Goal: Contribute content: Contribute content

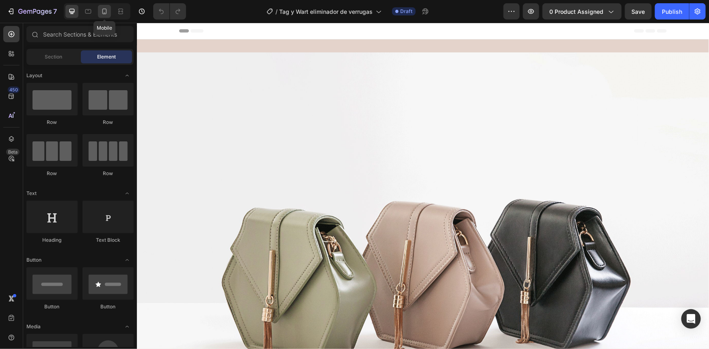
click at [99, 13] on div at bounding box center [104, 11] width 13 height 13
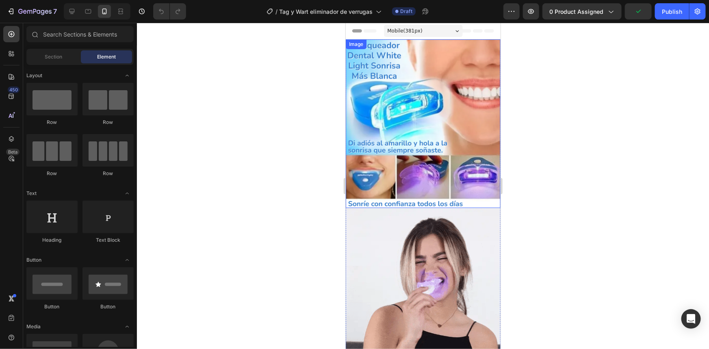
click at [453, 92] on img at bounding box center [422, 123] width 155 height 169
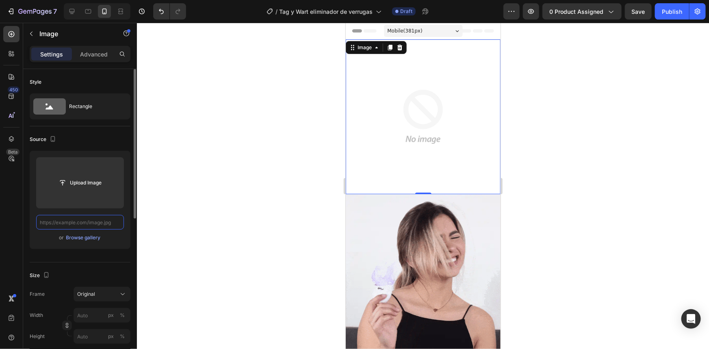
click at [99, 222] on input "text" at bounding box center [80, 222] width 88 height 15
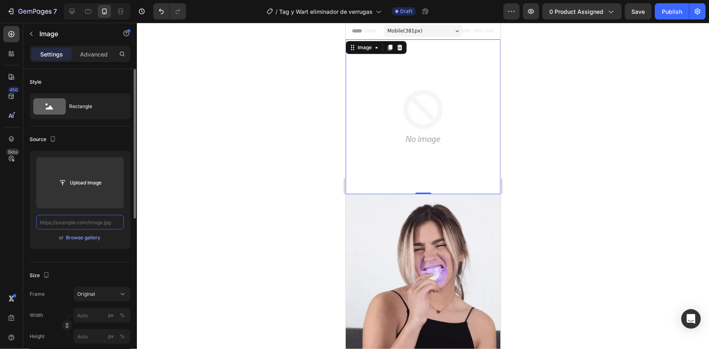
paste input "[URL][DOMAIN_NAME]"
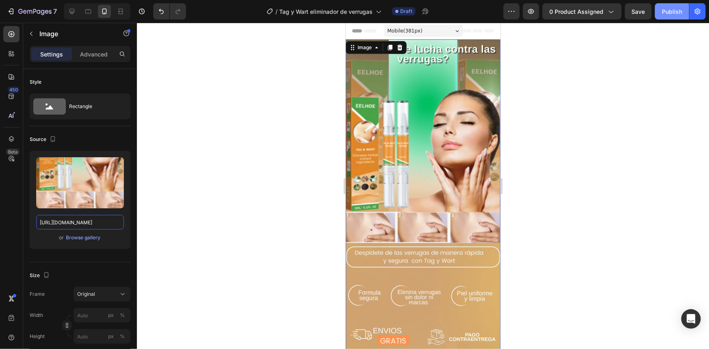
type input "[URL][DOMAIN_NAME]"
click at [671, 13] on div "Publish" at bounding box center [672, 11] width 20 height 9
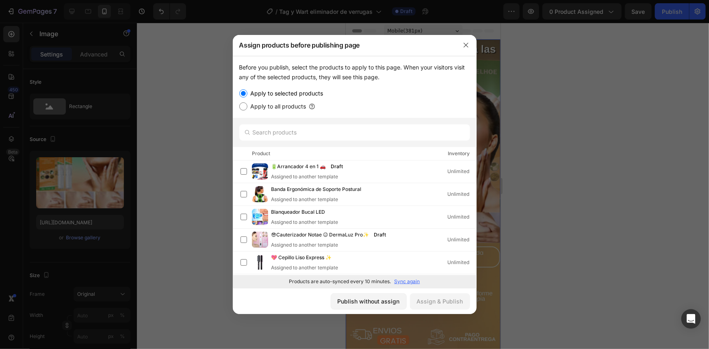
click at [579, 114] on div at bounding box center [354, 174] width 709 height 349
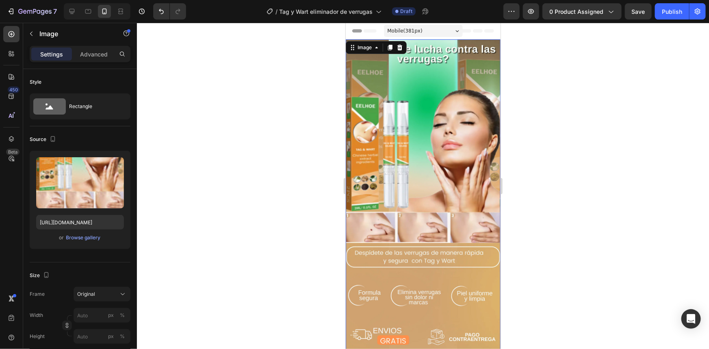
click at [441, 112] on img at bounding box center [422, 197] width 155 height 316
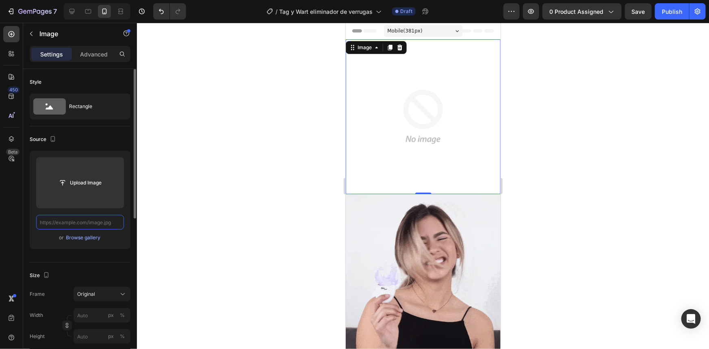
click at [108, 223] on input "text" at bounding box center [80, 222] width 88 height 15
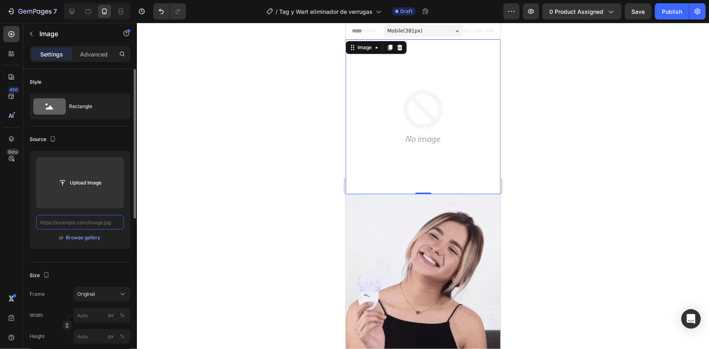
paste input "[URL][DOMAIN_NAME]"
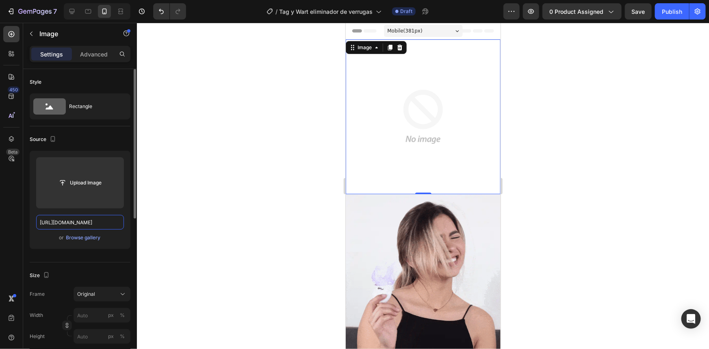
scroll to position [0, 193]
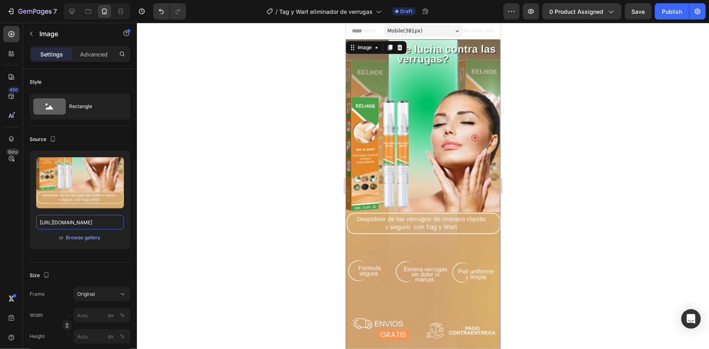
type input "[URL][DOMAIN_NAME]"
click at [541, 214] on div at bounding box center [423, 186] width 572 height 326
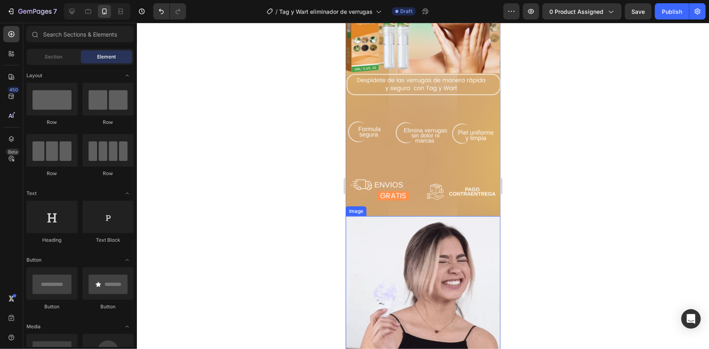
scroll to position [184, 0]
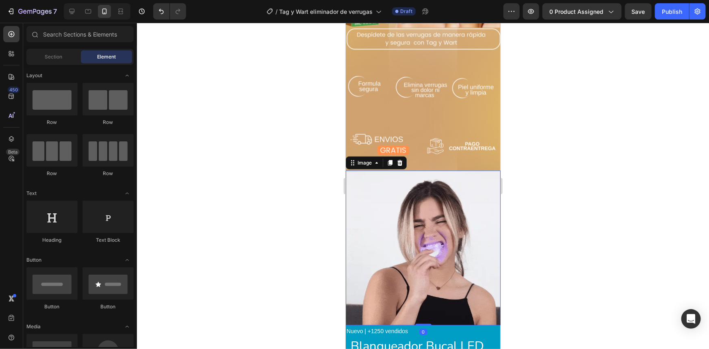
click at [438, 250] on img at bounding box center [422, 247] width 155 height 155
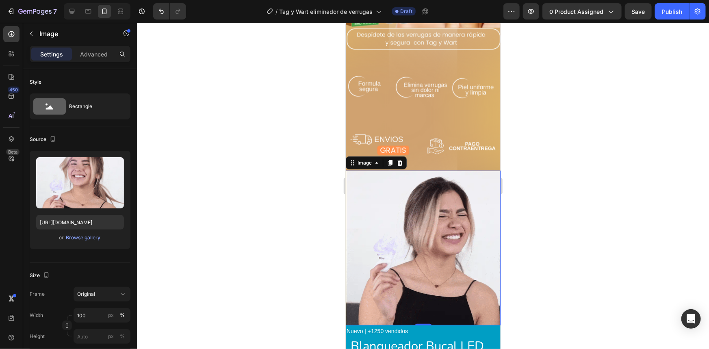
drag, startPoint x: 426, startPoint y: 224, endPoint x: 346, endPoint y: 219, distance: 80.2
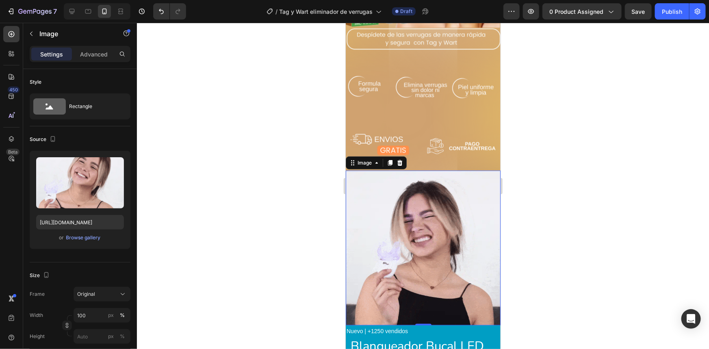
click at [425, 223] on img at bounding box center [422, 247] width 155 height 155
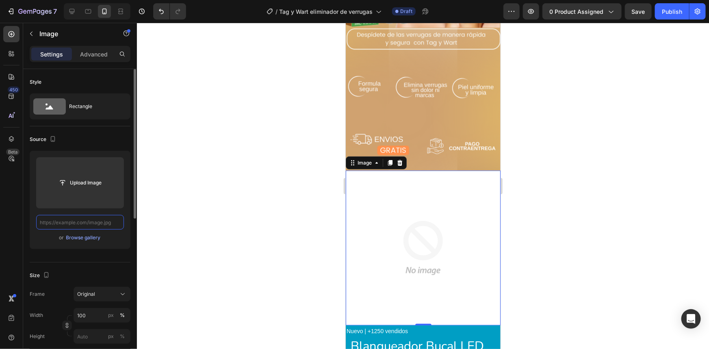
scroll to position [0, 0]
click at [115, 222] on input "text" at bounding box center [80, 222] width 88 height 15
paste input "[URL][DOMAIN_NAME]"
type input "[URL][DOMAIN_NAME]"
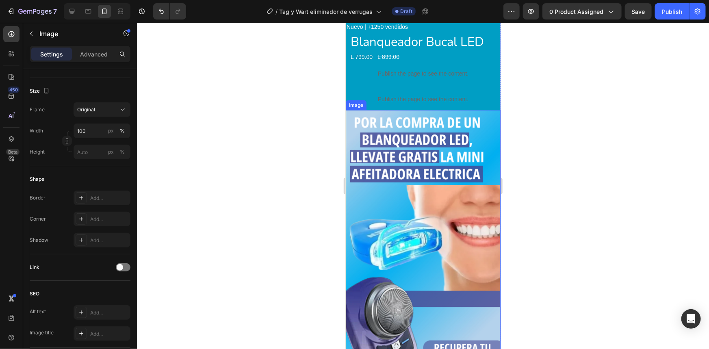
scroll to position [480, 0]
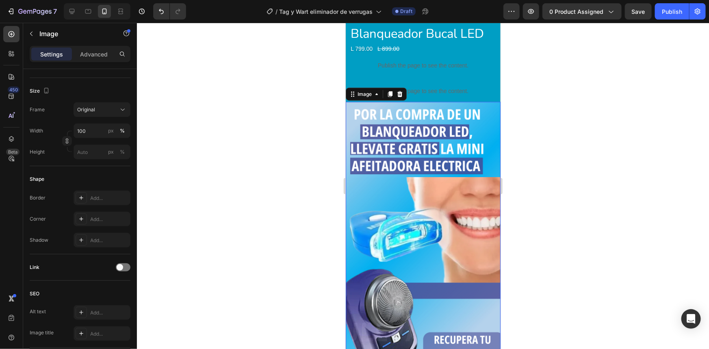
click at [433, 227] on img at bounding box center [422, 239] width 155 height 275
click at [403, 173] on img at bounding box center [422, 239] width 155 height 275
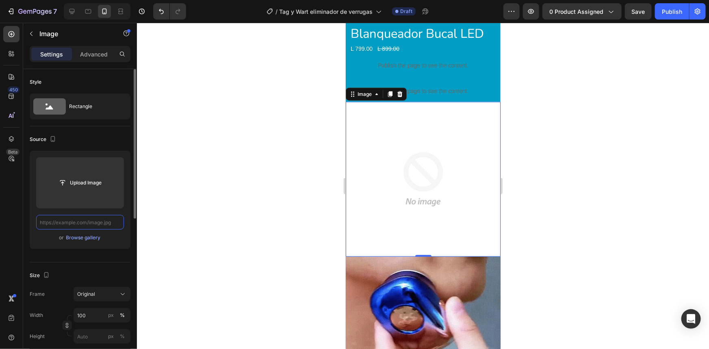
scroll to position [0, 0]
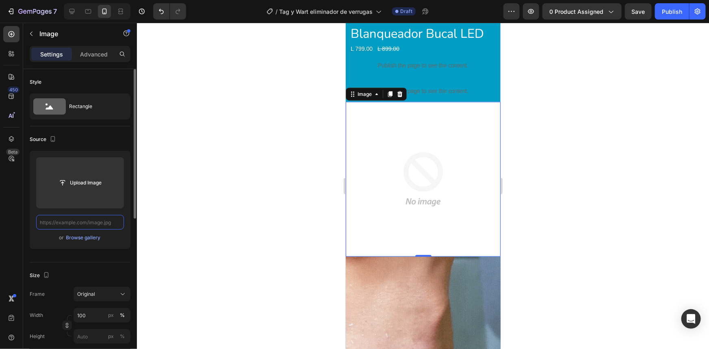
click at [110, 221] on input "text" at bounding box center [80, 222] width 88 height 15
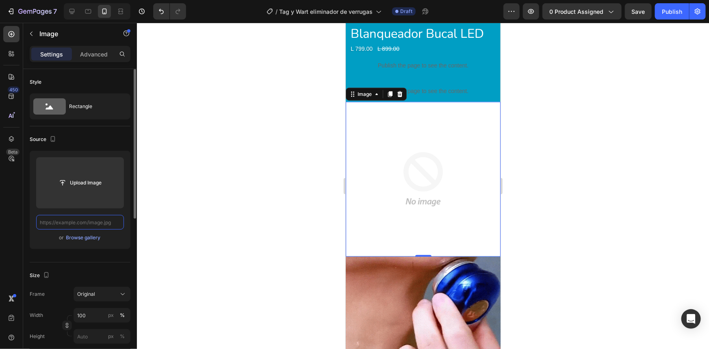
paste input "[URL][DOMAIN_NAME]"
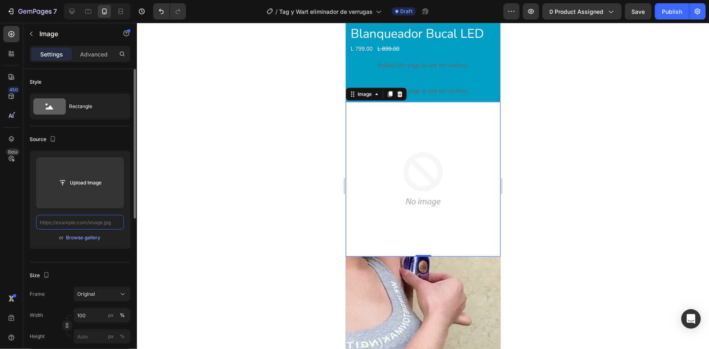
type input "[URL][DOMAIN_NAME]"
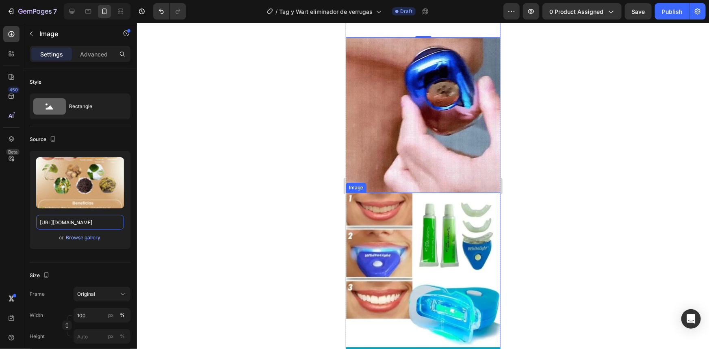
scroll to position [739, 0]
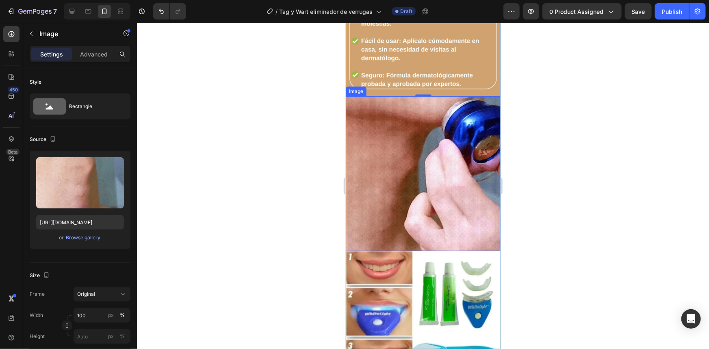
click at [431, 164] on img at bounding box center [422, 173] width 155 height 155
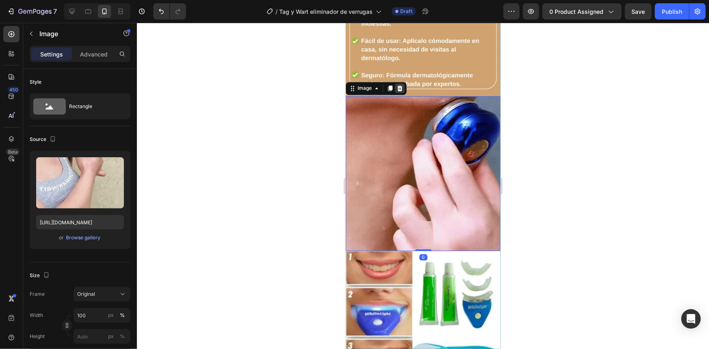
click at [400, 85] on icon at bounding box center [399, 88] width 5 height 6
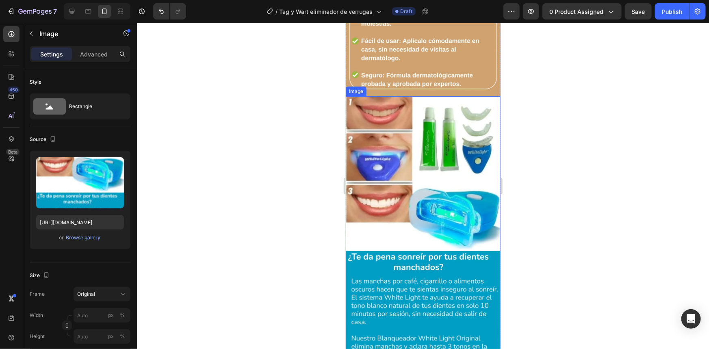
click at [443, 150] on img at bounding box center [422, 233] width 155 height 275
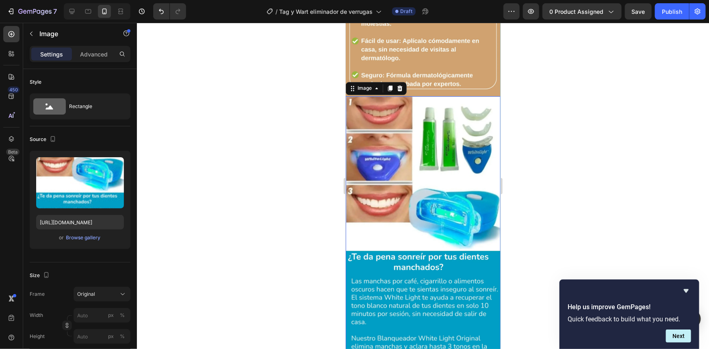
click at [369, 159] on img at bounding box center [422, 233] width 155 height 275
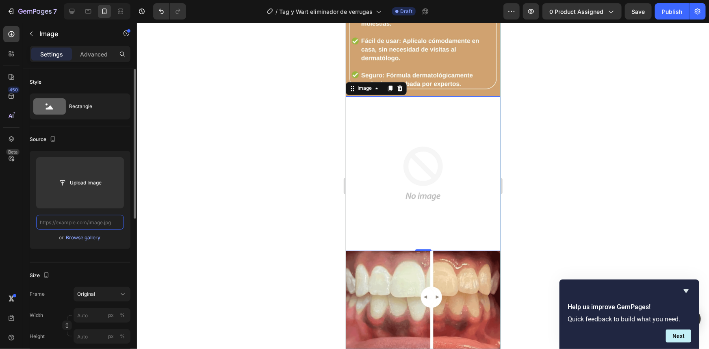
scroll to position [0, 0]
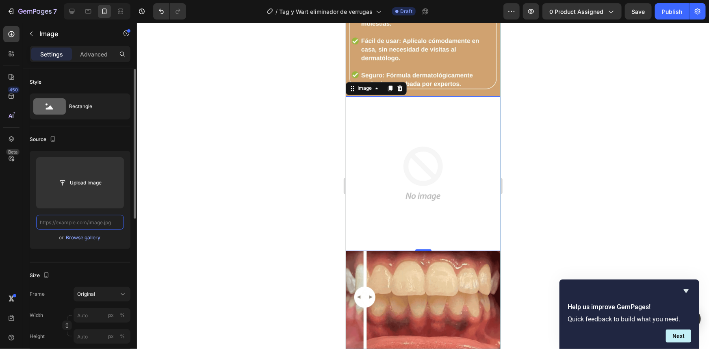
click at [111, 223] on input "text" at bounding box center [80, 222] width 88 height 15
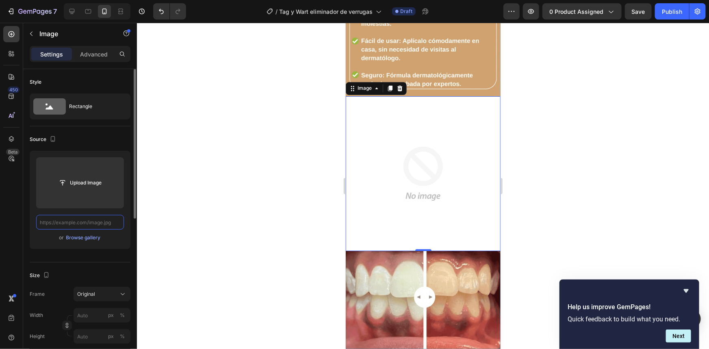
paste input "[URL][DOMAIN_NAME]"
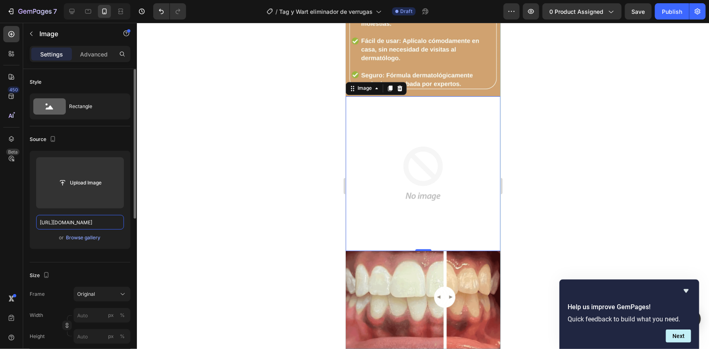
scroll to position [0, 216]
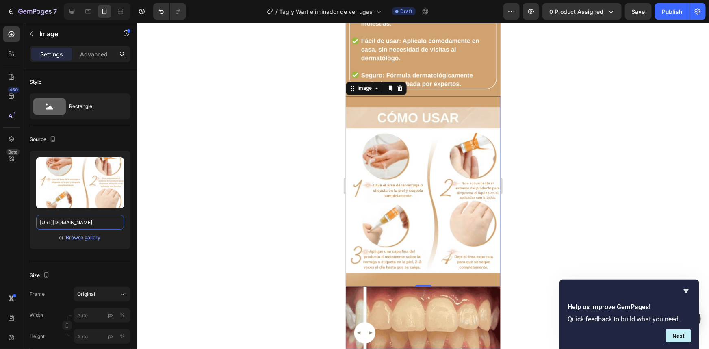
type input "[URL][DOMAIN_NAME]"
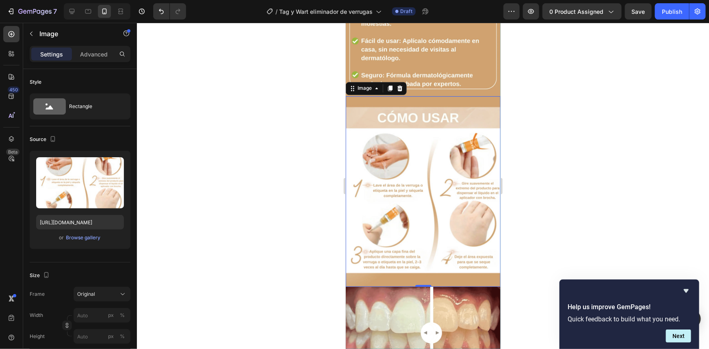
click at [559, 199] on div at bounding box center [423, 186] width 572 height 326
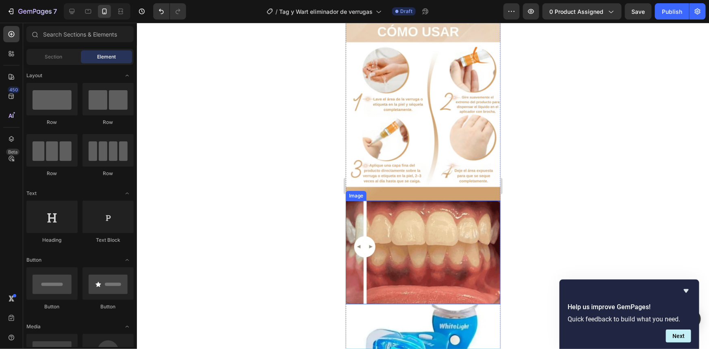
scroll to position [849, 0]
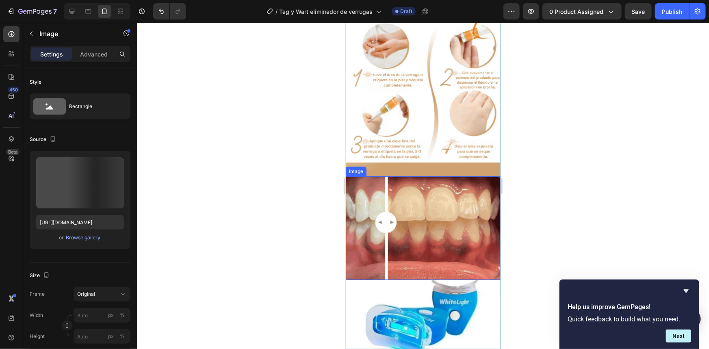
click at [418, 217] on img at bounding box center [422, 228] width 155 height 104
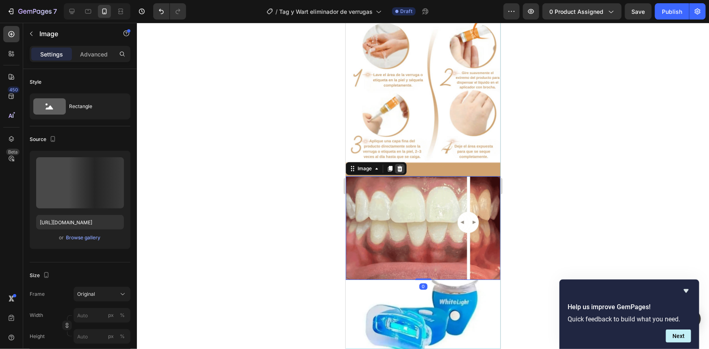
click at [398, 165] on icon at bounding box center [399, 168] width 5 height 6
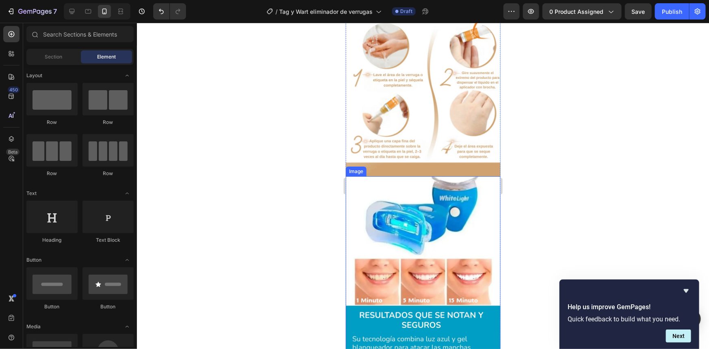
click at [425, 223] on img at bounding box center [422, 281] width 155 height 210
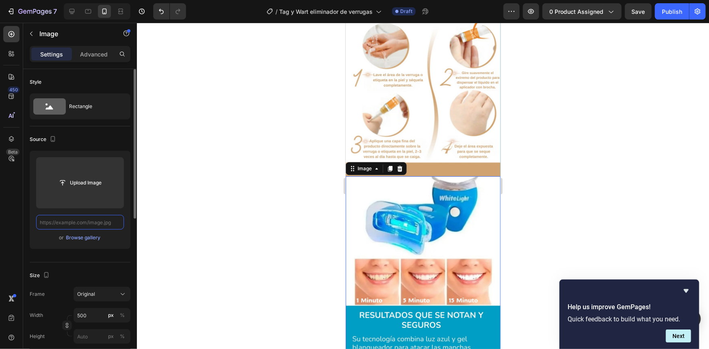
scroll to position [0, 0]
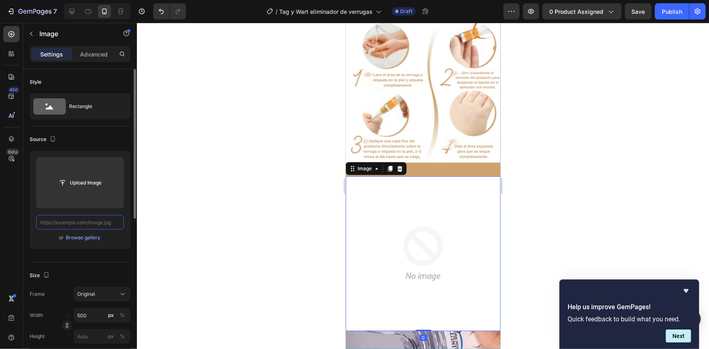
click at [108, 224] on input "text" at bounding box center [80, 222] width 88 height 15
paste input "[URL][DOMAIN_NAME]"
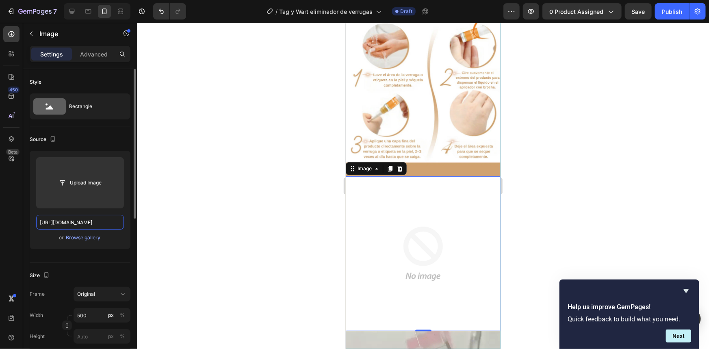
scroll to position [0, 214]
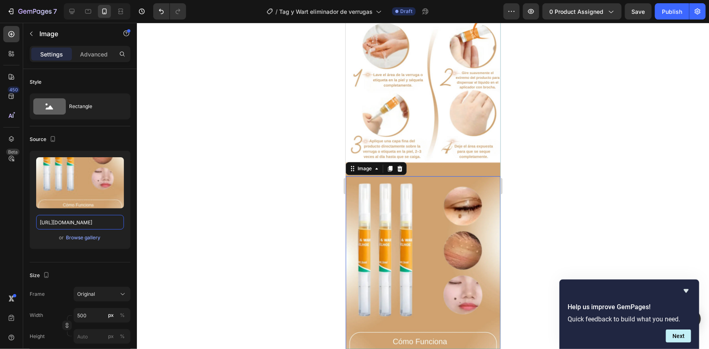
type input "[URL][DOMAIN_NAME]"
click at [641, 206] on div at bounding box center [423, 186] width 572 height 326
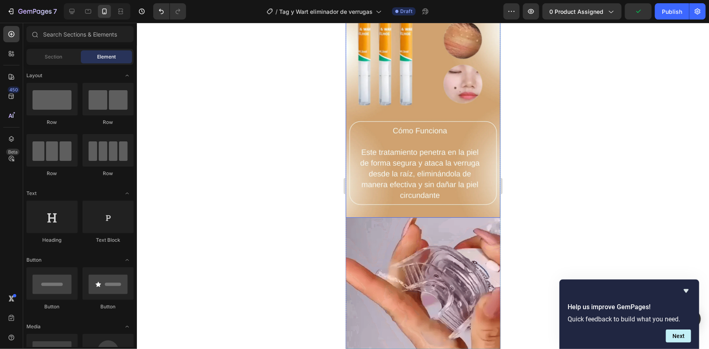
scroll to position [1108, 0]
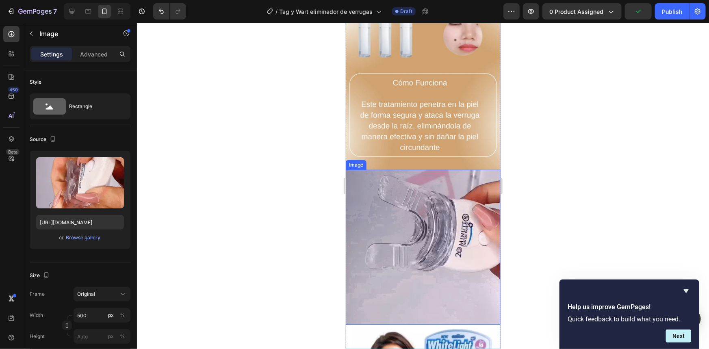
click at [420, 227] on img at bounding box center [422, 246] width 155 height 155
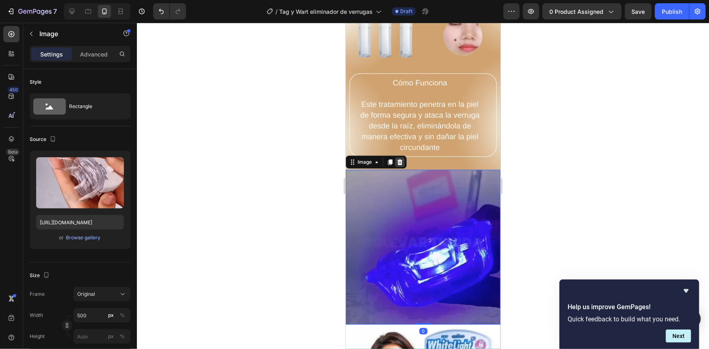
click at [399, 159] on icon at bounding box center [399, 162] width 5 height 6
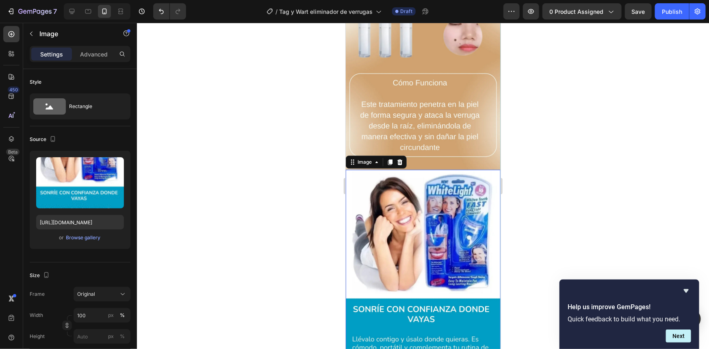
click at [424, 178] on img at bounding box center [422, 291] width 155 height 244
click at [413, 237] on img at bounding box center [422, 291] width 155 height 244
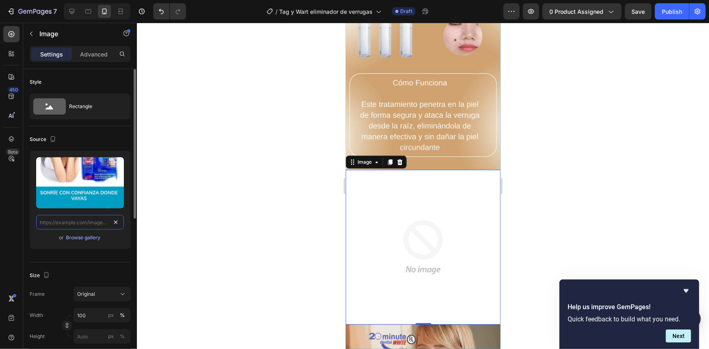
scroll to position [0, 0]
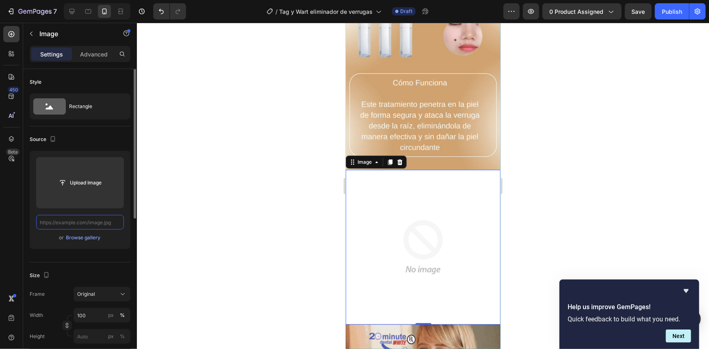
click at [110, 223] on input "text" at bounding box center [80, 222] width 88 height 15
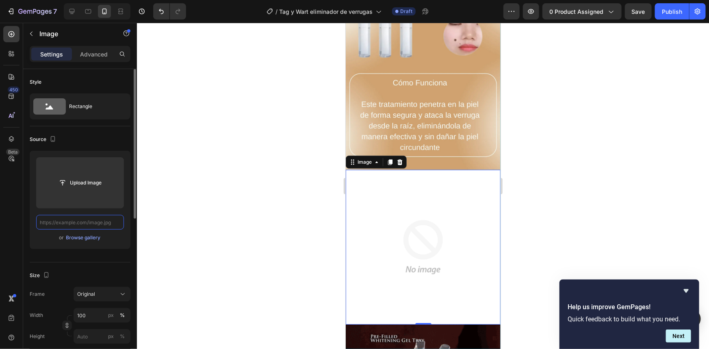
paste input "[URL][DOMAIN_NAME]"
type input "[URL][DOMAIN_NAME]"
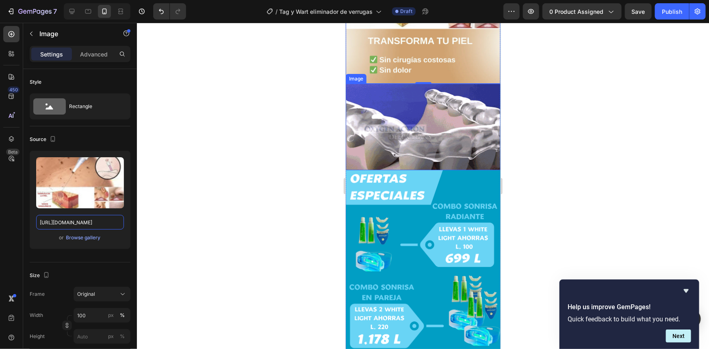
scroll to position [1329, 0]
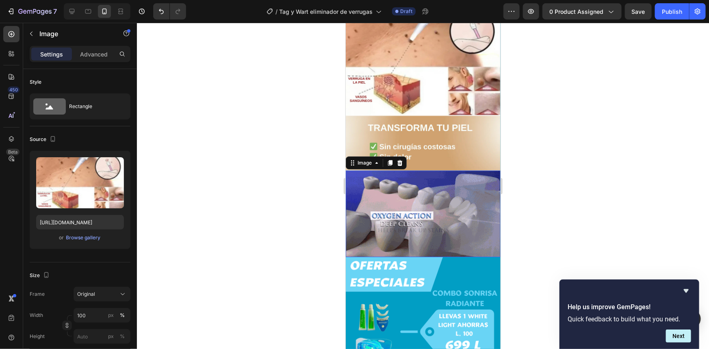
click at [430, 204] on img at bounding box center [422, 213] width 155 height 87
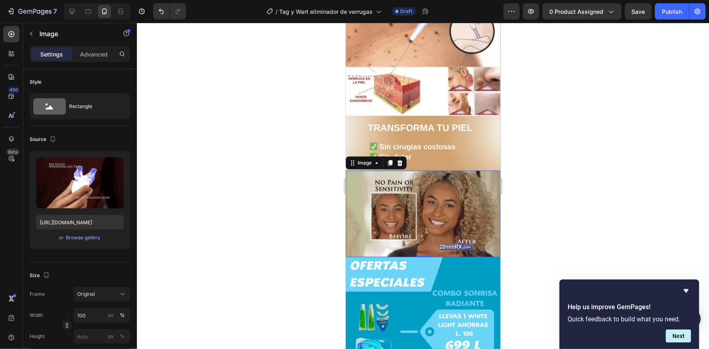
click at [444, 199] on img at bounding box center [422, 213] width 155 height 87
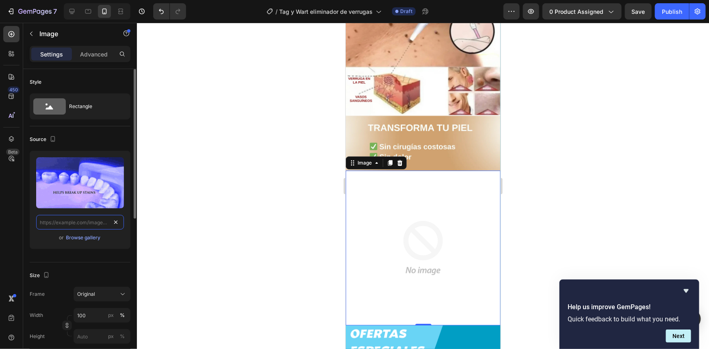
scroll to position [0, 0]
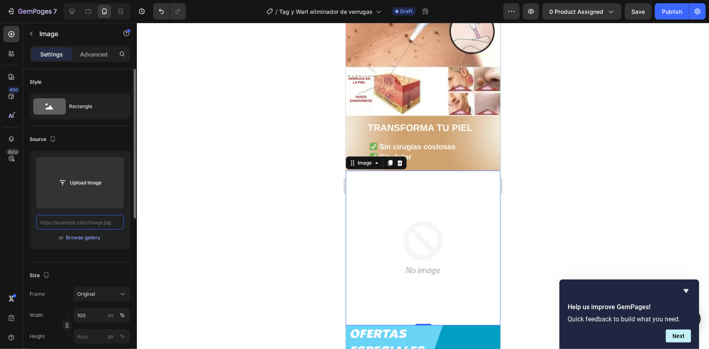
click at [113, 221] on input "text" at bounding box center [80, 222] width 88 height 15
paste input "[URL][DOMAIN_NAME]"
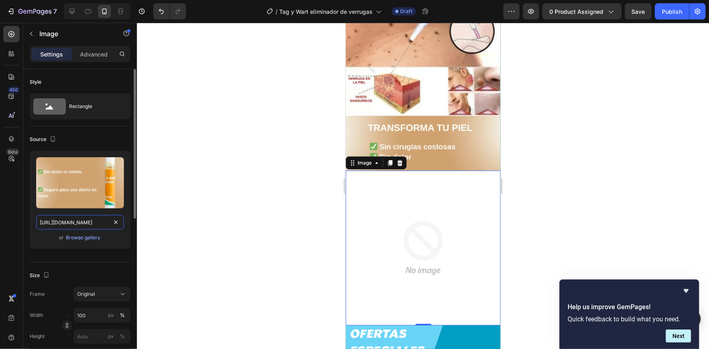
scroll to position [0, 111]
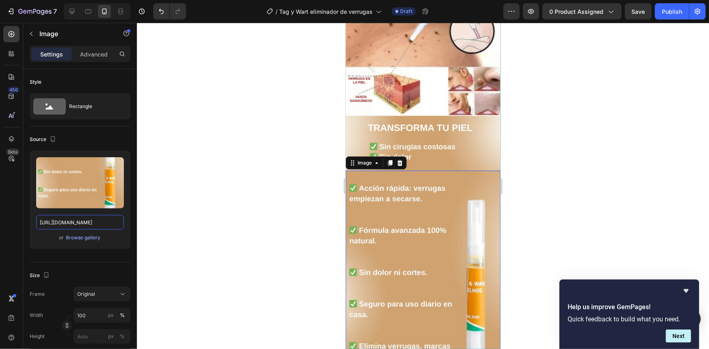
type input "[URL][DOMAIN_NAME]"
click at [551, 203] on div at bounding box center [423, 186] width 572 height 326
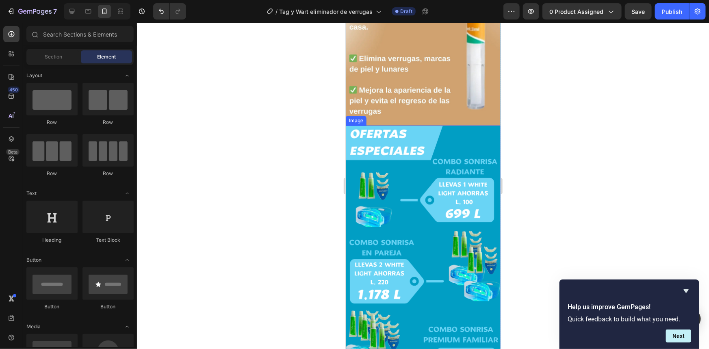
scroll to position [1625, 0]
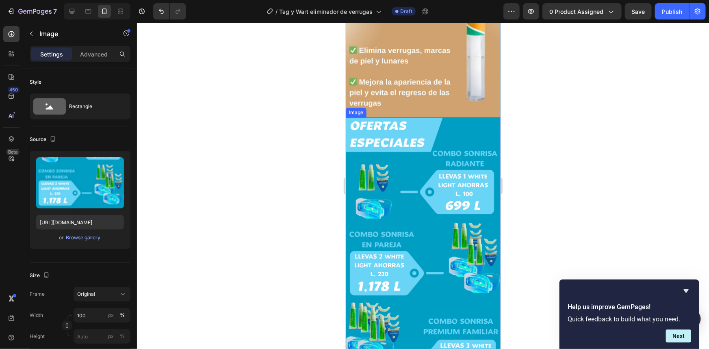
click at [407, 191] on img at bounding box center [422, 254] width 155 height 275
click at [431, 219] on img at bounding box center [422, 254] width 155 height 275
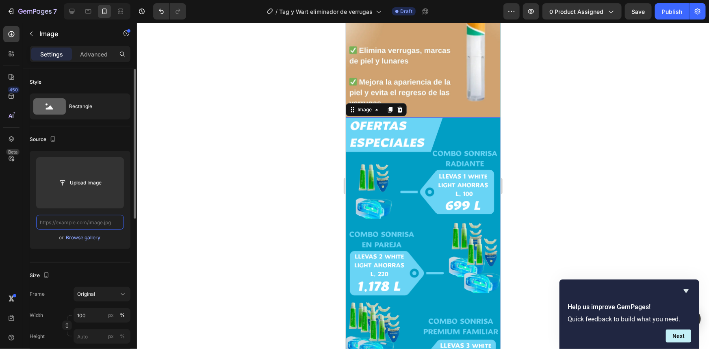
scroll to position [0, 0]
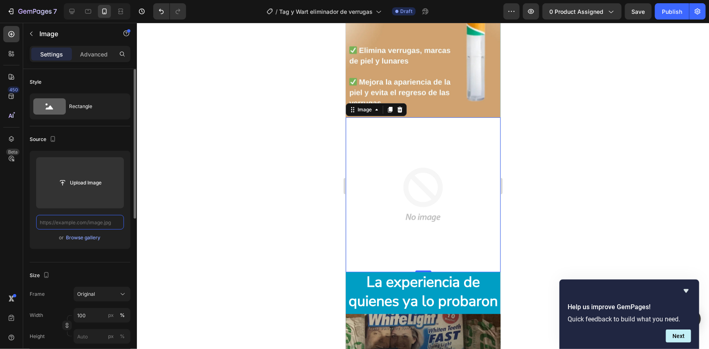
click at [106, 225] on input "text" at bounding box center [80, 222] width 88 height 15
paste input "[URL][DOMAIN_NAME]"
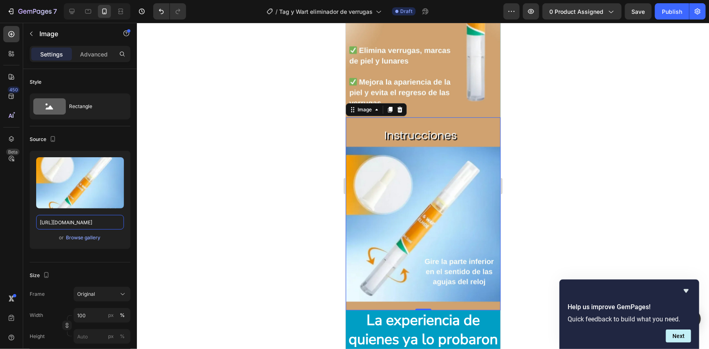
type input "[URL][DOMAIN_NAME]"
click at [579, 203] on div at bounding box center [423, 186] width 572 height 326
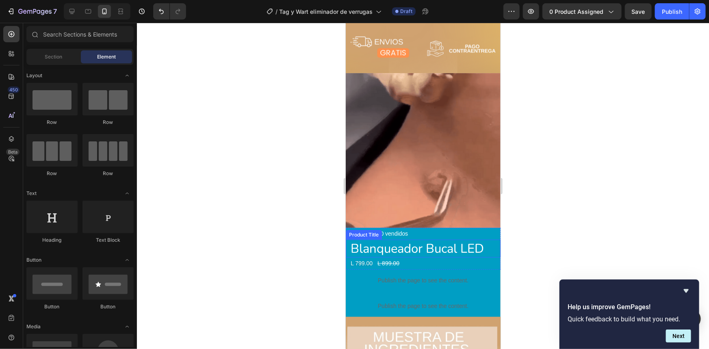
scroll to position [295, 0]
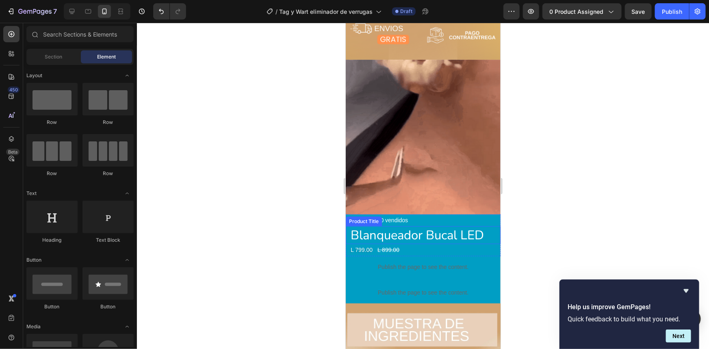
click at [431, 226] on h2 "Blanqueador Bucal LED" at bounding box center [424, 235] width 151 height 18
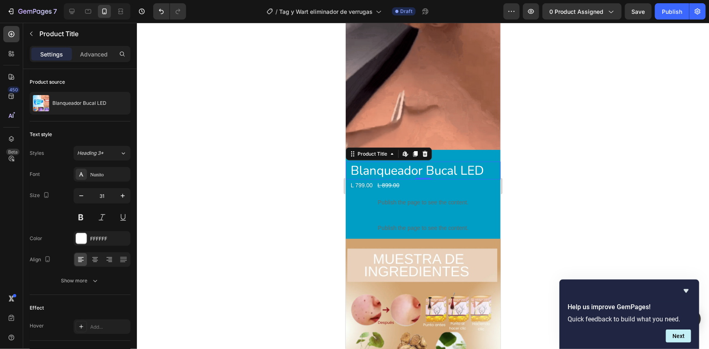
scroll to position [369, 0]
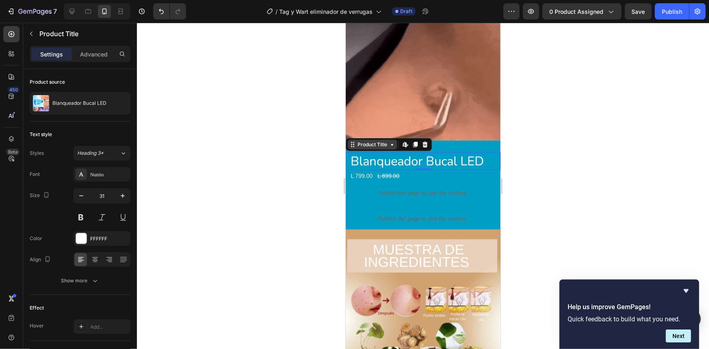
click at [366, 141] on div "Product Title" at bounding box center [371, 144] width 33 height 7
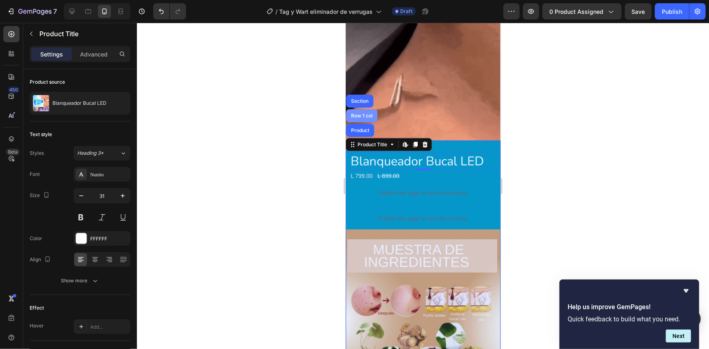
click at [360, 109] on div "Row 1 col" at bounding box center [361, 115] width 31 height 13
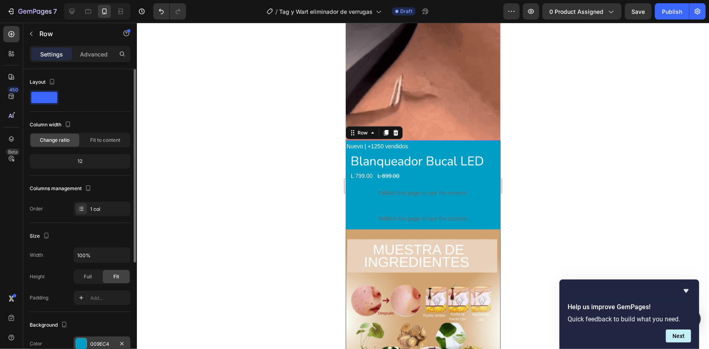
click at [107, 342] on div "009EC4" at bounding box center [102, 343] width 24 height 7
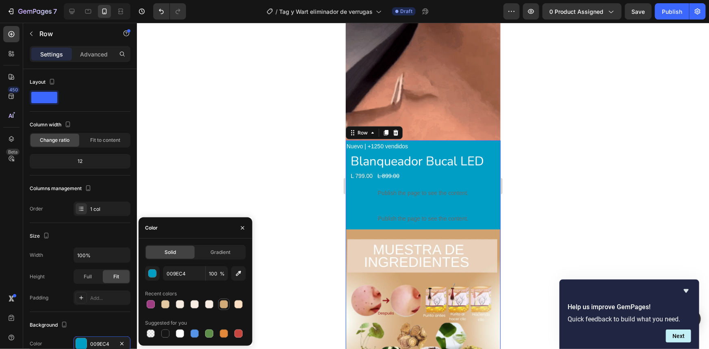
click at [223, 303] on div at bounding box center [224, 304] width 8 height 8
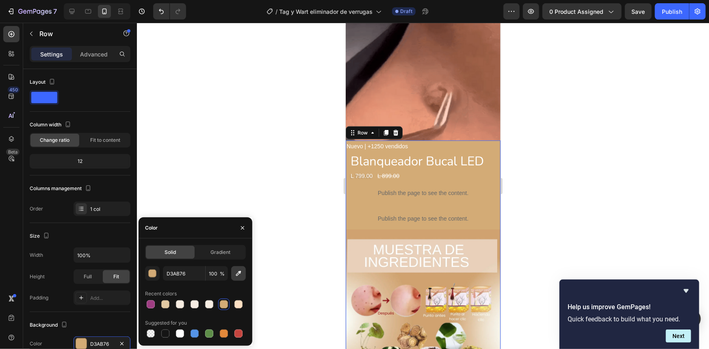
click at [240, 272] on icon "button" at bounding box center [238, 273] width 5 height 5
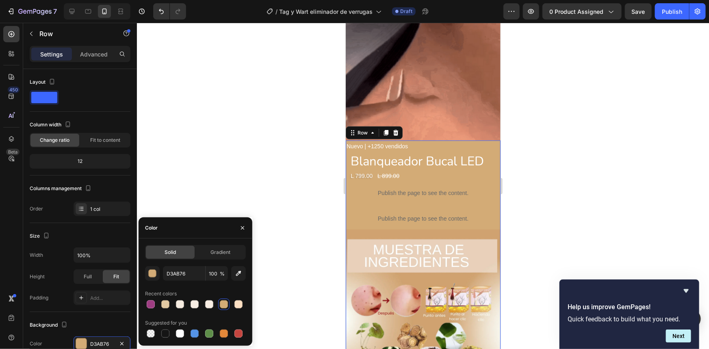
type input "D0A270"
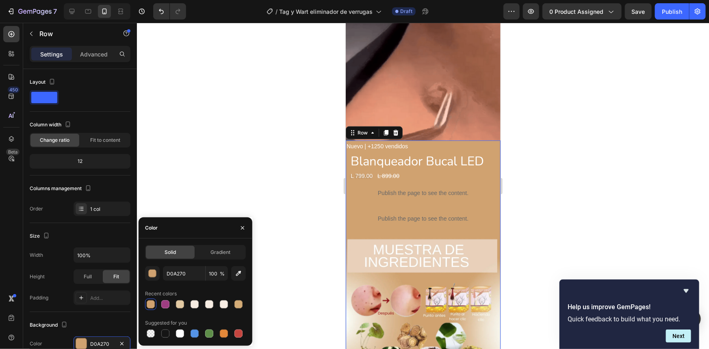
click at [544, 199] on div at bounding box center [423, 186] width 572 height 326
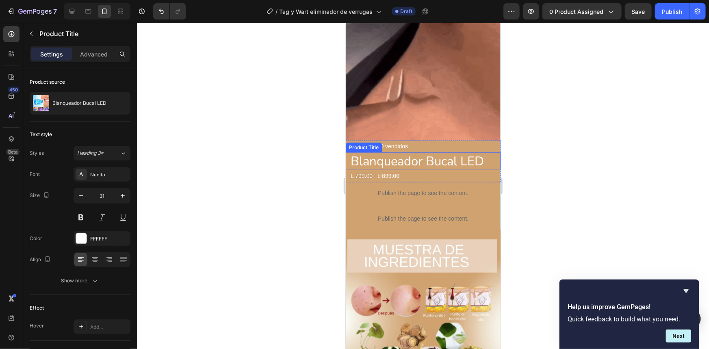
click at [431, 152] on h2 "Blanqueador Bucal LED" at bounding box center [424, 161] width 151 height 18
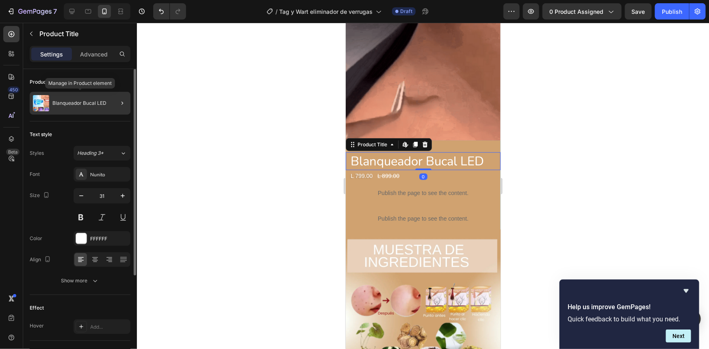
click at [95, 109] on div "Blanqueador Bucal LED" at bounding box center [80, 103] width 101 height 23
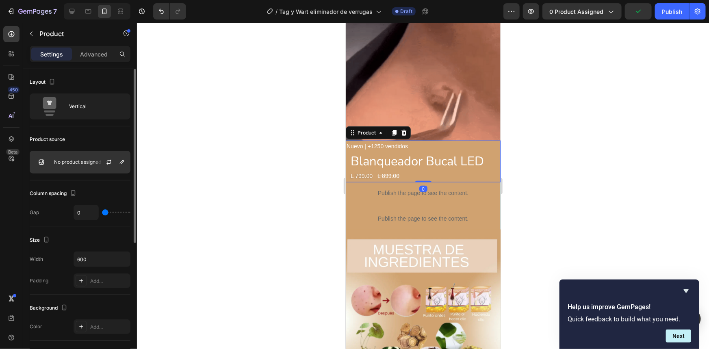
click at [84, 162] on p "No product assigned" at bounding box center [77, 162] width 47 height 6
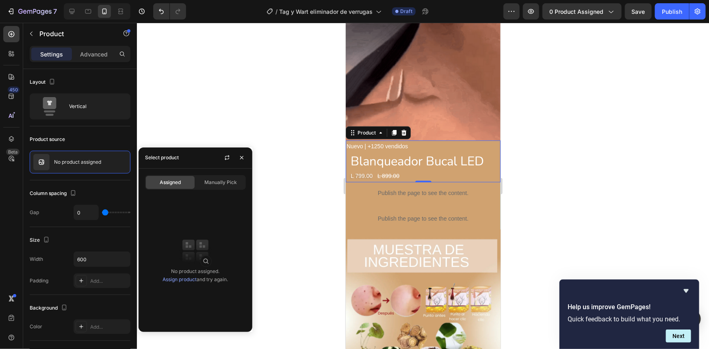
click at [181, 276] on link "Assign product" at bounding box center [179, 279] width 34 height 6
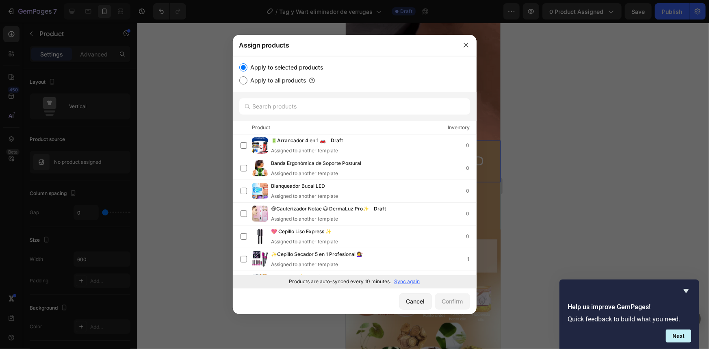
click at [403, 280] on p "Sync again" at bounding box center [407, 281] width 26 height 7
click at [294, 105] on input "text" at bounding box center [354, 106] width 231 height 16
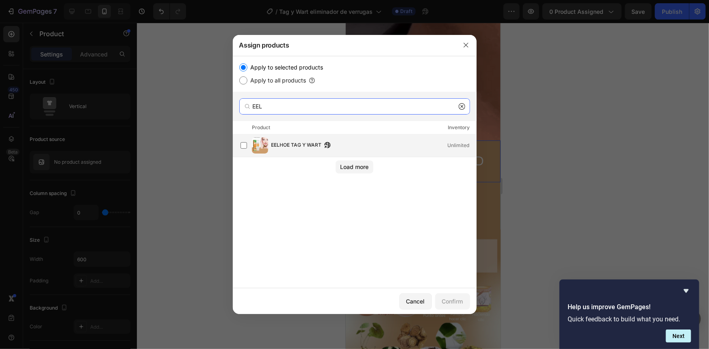
type input "EEL"
click at [292, 139] on div "EELHOE TAG Y WART Unlimited" at bounding box center [358, 145] width 236 height 16
click at [453, 298] on div "Confirm" at bounding box center [452, 301] width 21 height 9
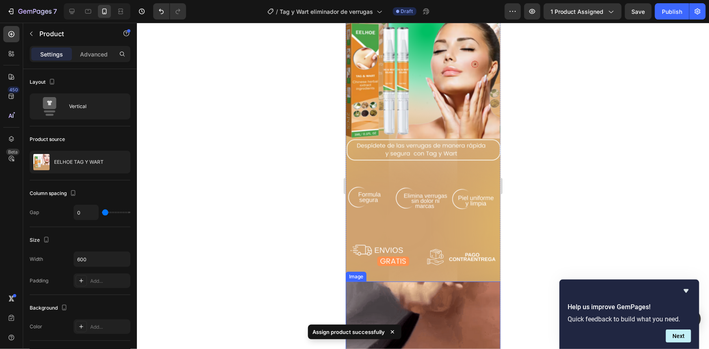
scroll to position [0, 0]
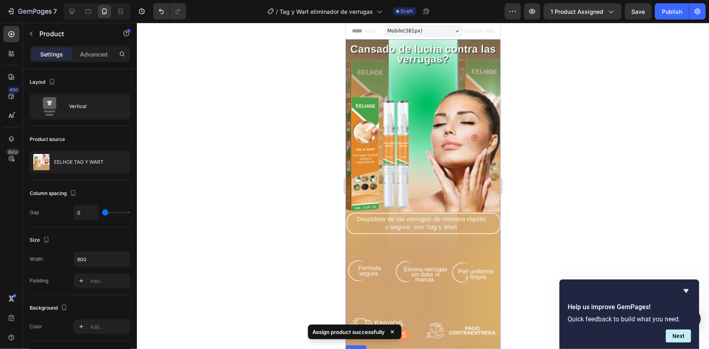
click at [628, 247] on div at bounding box center [423, 186] width 572 height 326
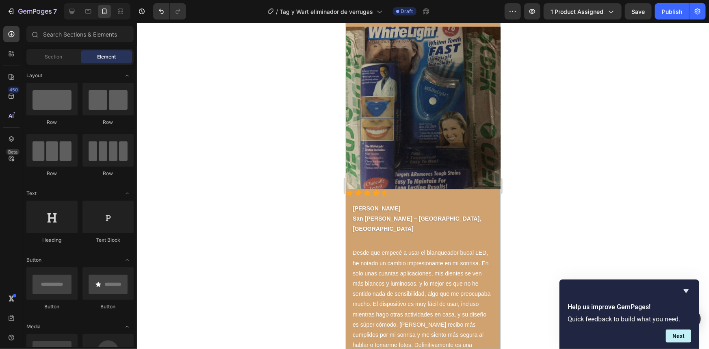
scroll to position [2068, 0]
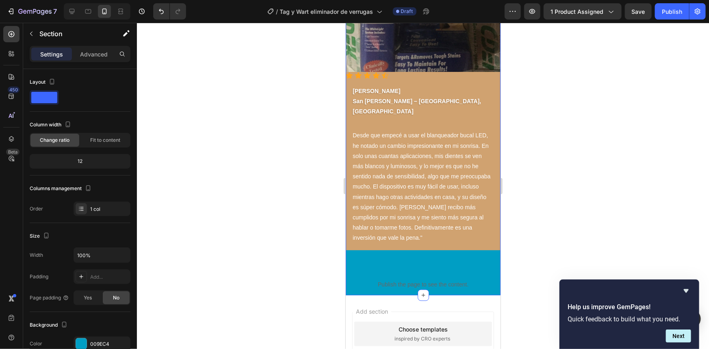
click at [101, 344] on div "009EC4" at bounding box center [102, 343] width 24 height 7
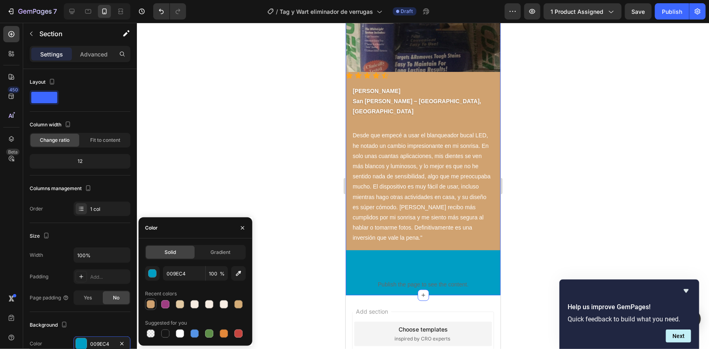
click at [149, 303] on div at bounding box center [151, 304] width 8 height 8
type input "D0A270"
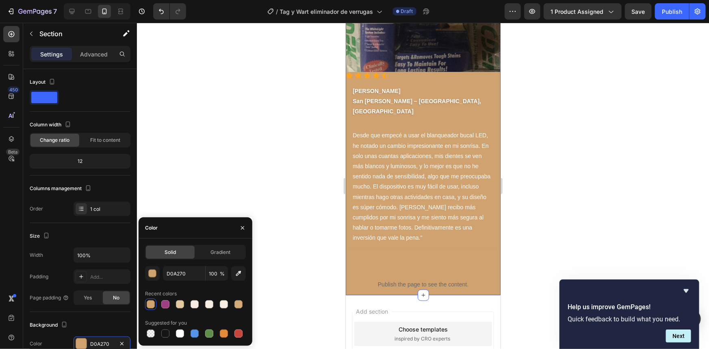
click at [558, 199] on div at bounding box center [423, 186] width 572 height 326
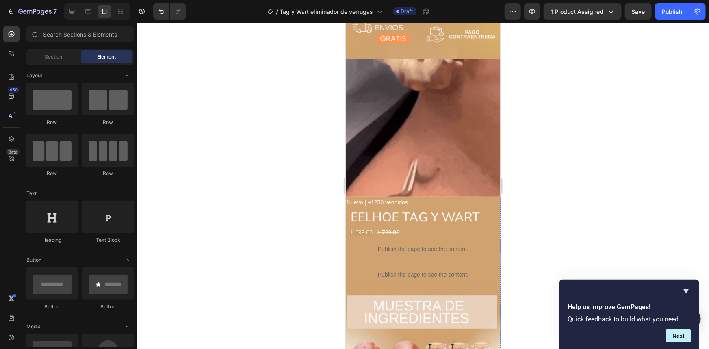
scroll to position [295, 0]
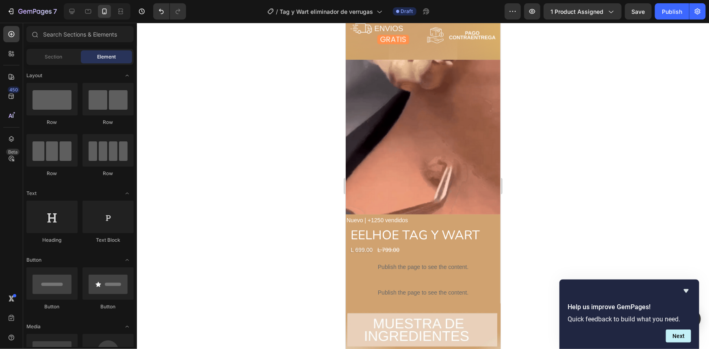
click at [557, 146] on div at bounding box center [423, 186] width 572 height 326
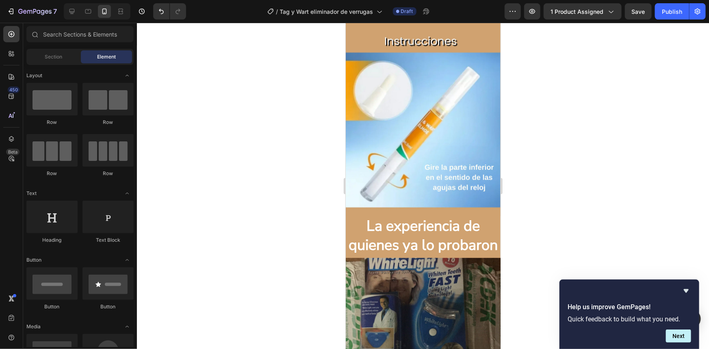
scroll to position [147, 0]
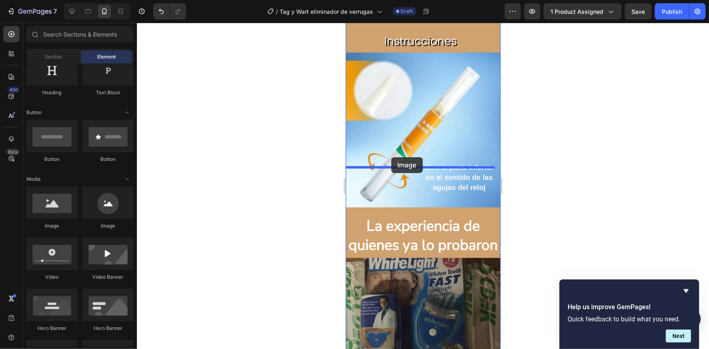
drag, startPoint x: 399, startPoint y: 223, endPoint x: 391, endPoint y: 157, distance: 66.4
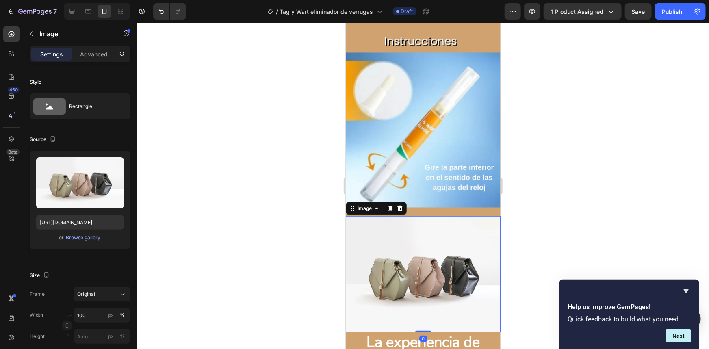
click at [431, 218] on img at bounding box center [422, 274] width 155 height 116
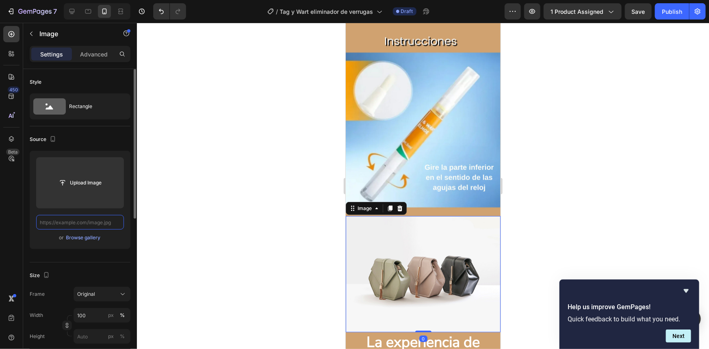
scroll to position [0, 0]
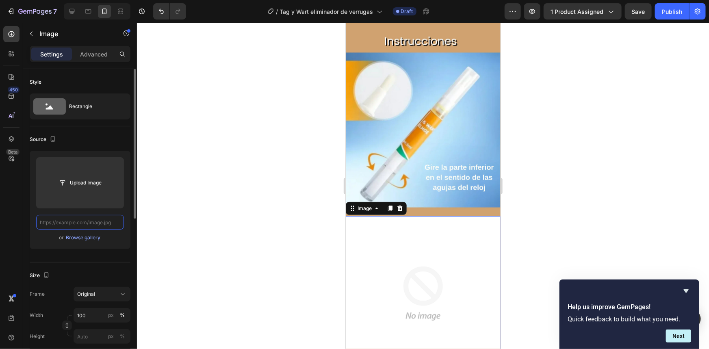
click at [105, 226] on input "text" at bounding box center [80, 222] width 88 height 15
paste input "[URL][DOMAIN_NAME]"
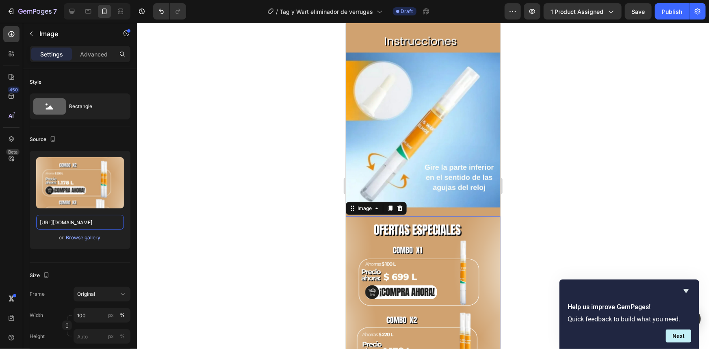
type input "[URL][DOMAIN_NAME]"
click at [544, 204] on div at bounding box center [423, 186] width 572 height 326
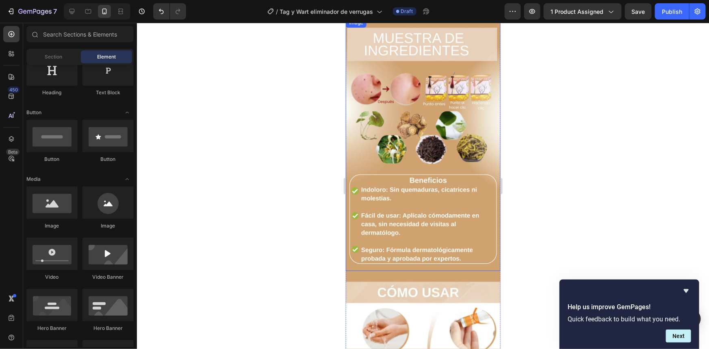
scroll to position [500, 0]
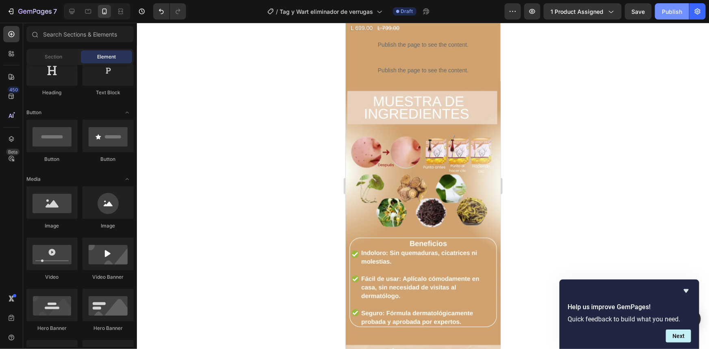
click at [671, 13] on div "Publish" at bounding box center [672, 11] width 20 height 9
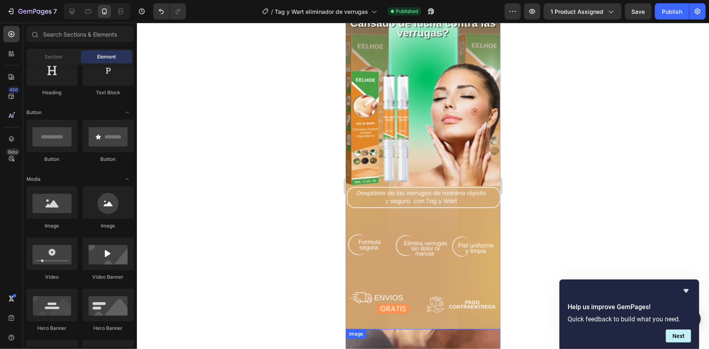
scroll to position [0, 0]
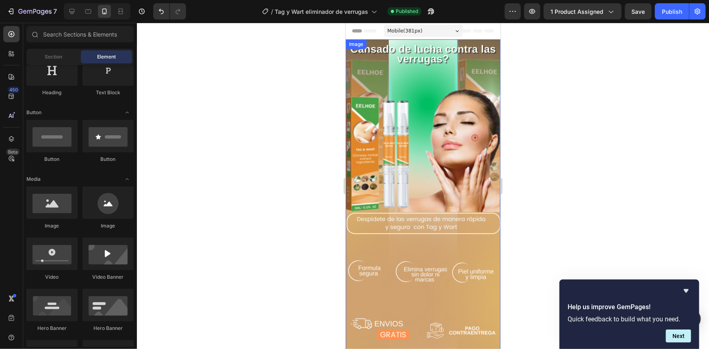
click at [426, 136] on img at bounding box center [422, 197] width 155 height 316
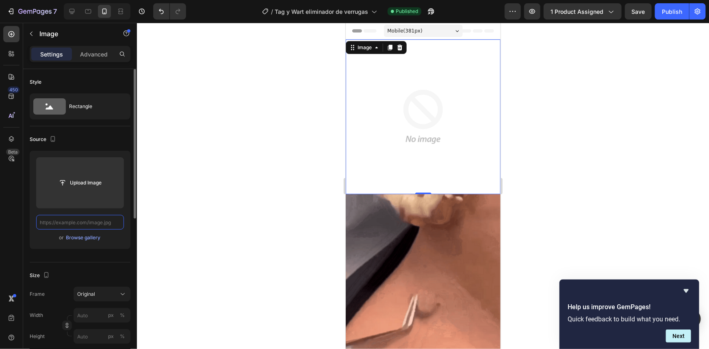
click at [106, 224] on input "text" at bounding box center [80, 222] width 88 height 15
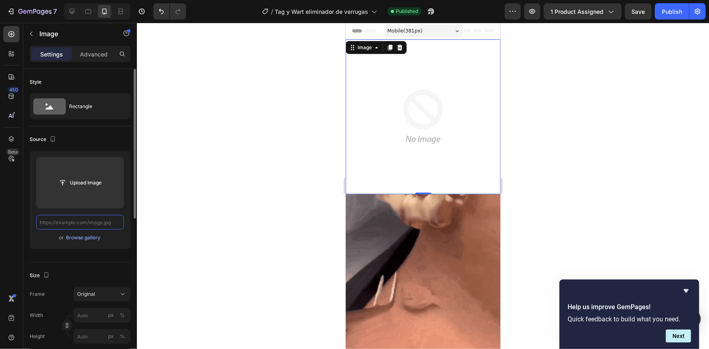
paste input "[URL][DOMAIN_NAME]"
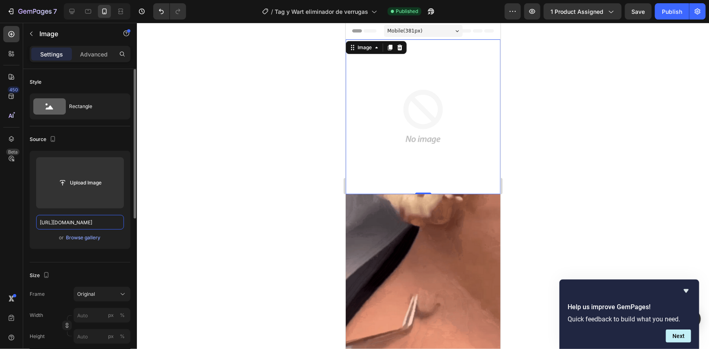
scroll to position [0, 194]
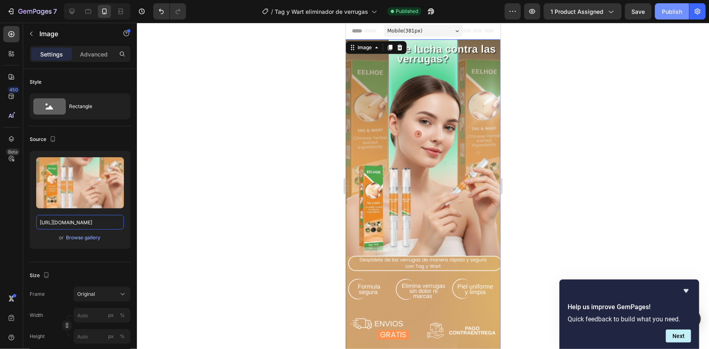
type input "[URL][DOMAIN_NAME]"
click at [673, 12] on div "Publish" at bounding box center [672, 11] width 20 height 9
click at [371, 188] on img at bounding box center [422, 197] width 155 height 316
click at [356, 239] on img at bounding box center [422, 197] width 155 height 316
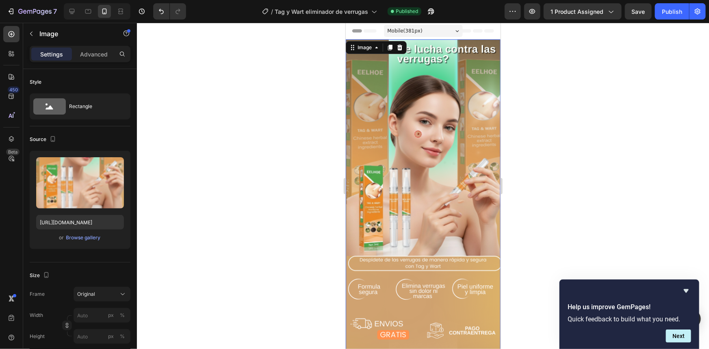
click at [401, 196] on img at bounding box center [422, 197] width 155 height 316
click at [434, 113] on img at bounding box center [422, 197] width 155 height 316
click at [409, 136] on img at bounding box center [422, 197] width 155 height 316
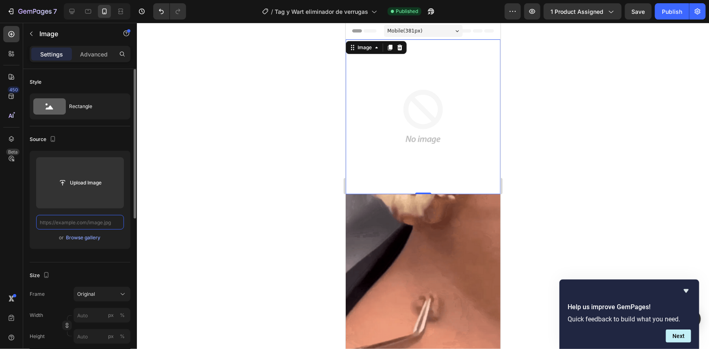
click at [110, 223] on input "text" at bounding box center [80, 222] width 88 height 15
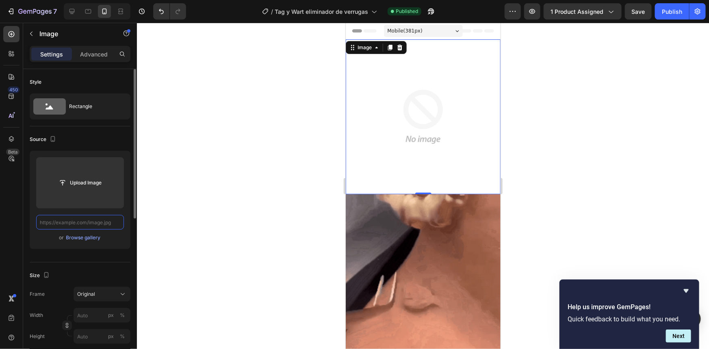
paste input "[URL][DOMAIN_NAME]"
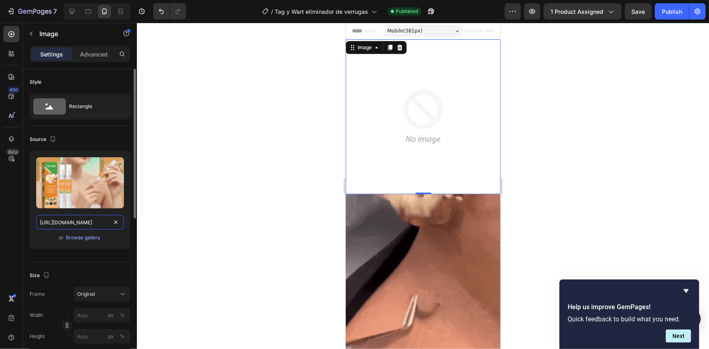
scroll to position [0, 294]
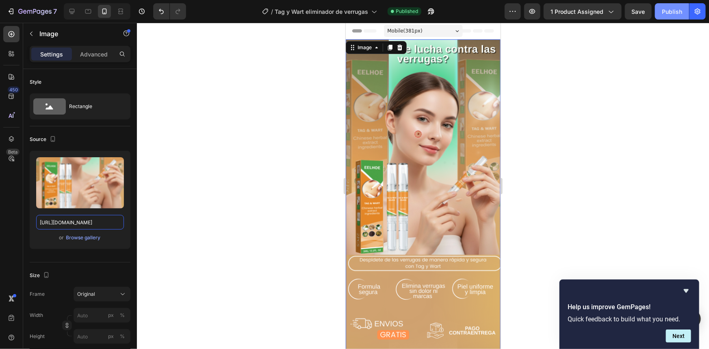
type input "[URL][DOMAIN_NAME]"
click at [678, 12] on div "Publish" at bounding box center [672, 11] width 20 height 9
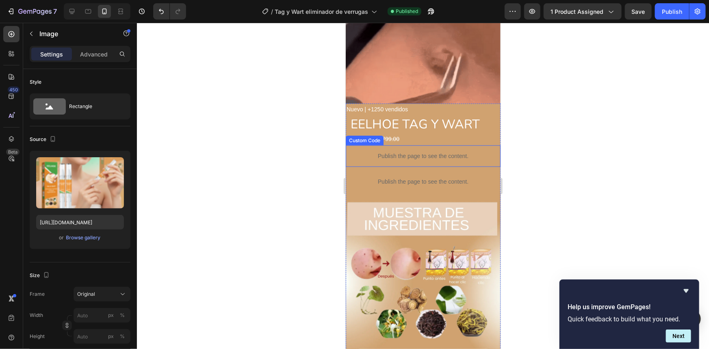
scroll to position [554, 0]
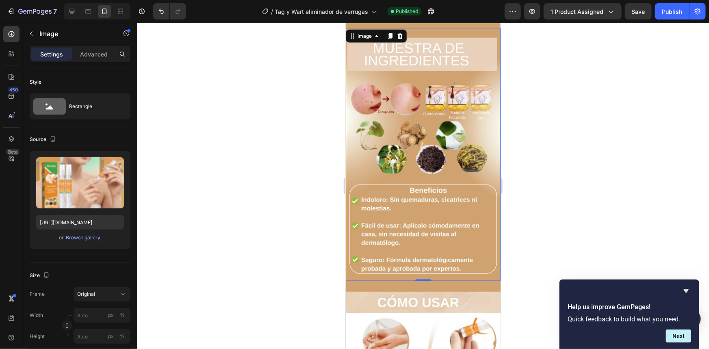
click at [411, 159] on img at bounding box center [422, 154] width 155 height 253
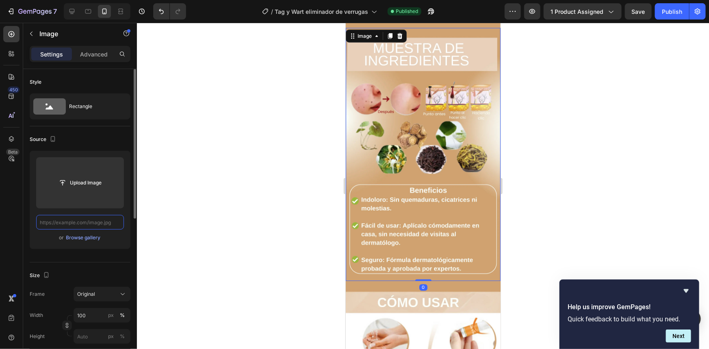
scroll to position [0, 0]
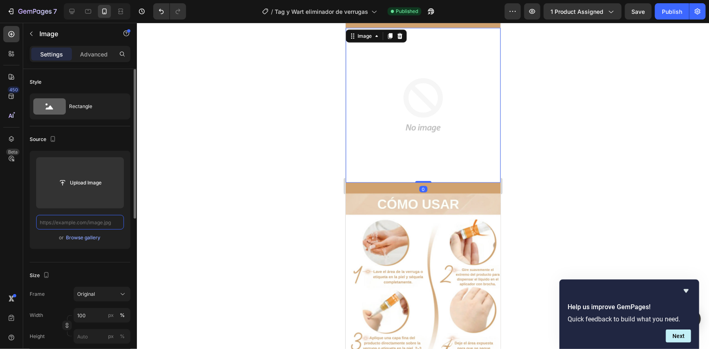
click at [115, 221] on input "text" at bounding box center [80, 222] width 88 height 15
paste input "[URL][DOMAIN_NAME]"
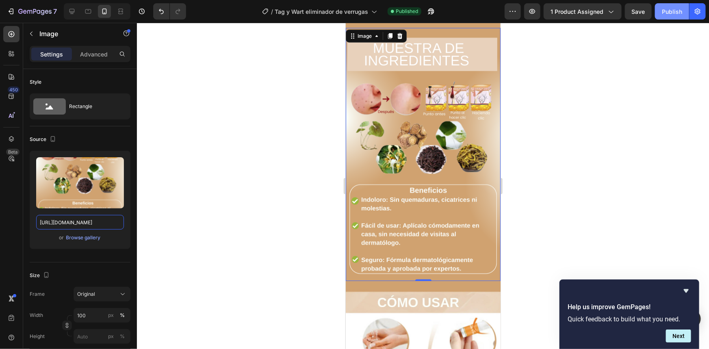
type input "[URL][DOMAIN_NAME]"
click at [676, 10] on div "Publish" at bounding box center [672, 11] width 20 height 9
click at [601, 164] on div at bounding box center [423, 186] width 572 height 326
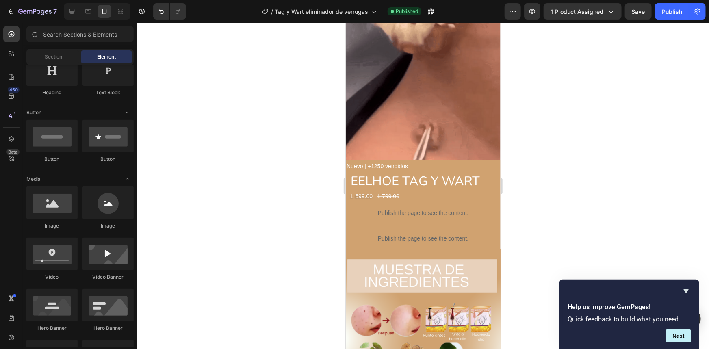
scroll to position [369, 0]
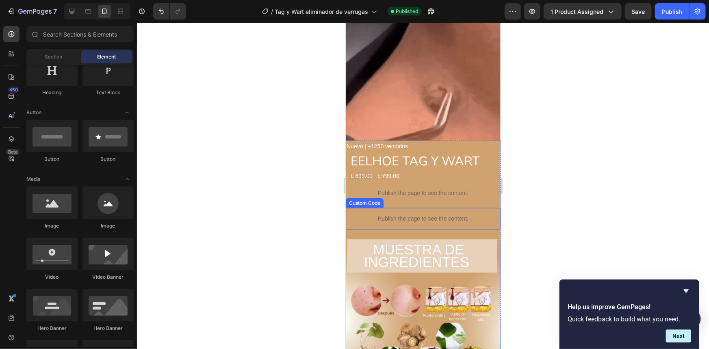
click at [433, 214] on p "Publish the page to see the content." at bounding box center [422, 218] width 155 height 9
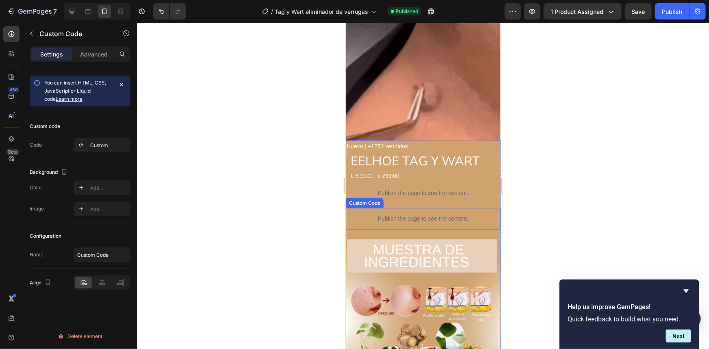
click at [433, 214] on p "Publish the page to see the content." at bounding box center [422, 218] width 155 height 9
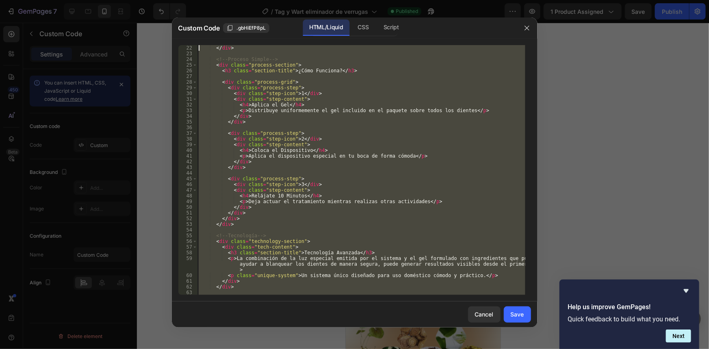
scroll to position [0, 0]
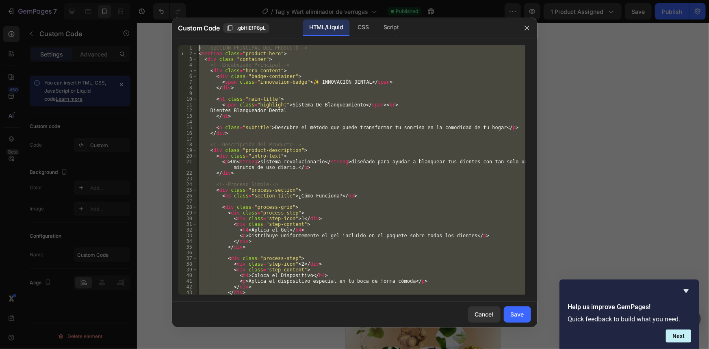
drag, startPoint x: 228, startPoint y: 292, endPoint x: 200, endPoint y: 3, distance: 291.0
click at [200, 3] on div "Custom Code .gbHiEfP8pL HTML/Liquid CSS Script </section> 1 2 3 4 5 6 7 8 9 10 …" at bounding box center [354, 174] width 709 height 349
type textarea "<!-- SECCIÓN PRINCIPAL DEL PRODUCTO --> <section class="product-hero">"
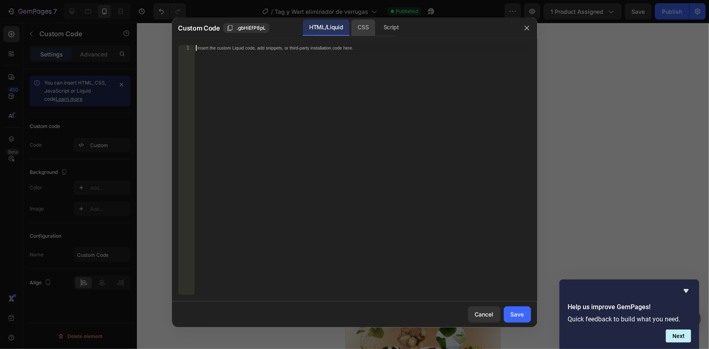
click at [357, 23] on div "CSS" at bounding box center [363, 27] width 24 height 16
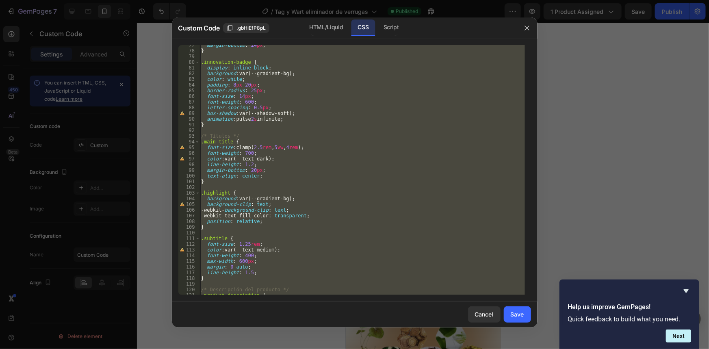
scroll to position [1831, 0]
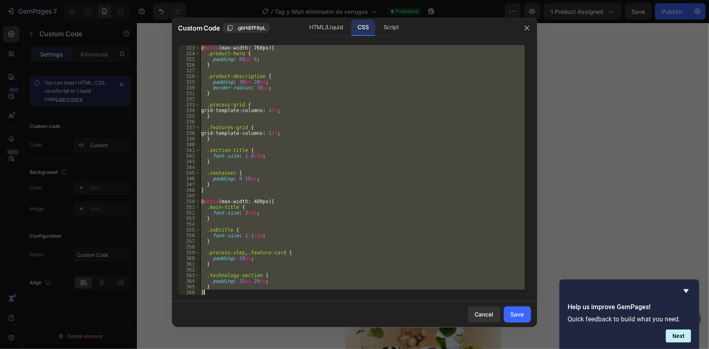
click at [217, 293] on div "@ media (max-width: 768px) { .product-hero { padding : 60 px 0 ; } .product-des…" at bounding box center [361, 170] width 325 height 250
type textarea "}"
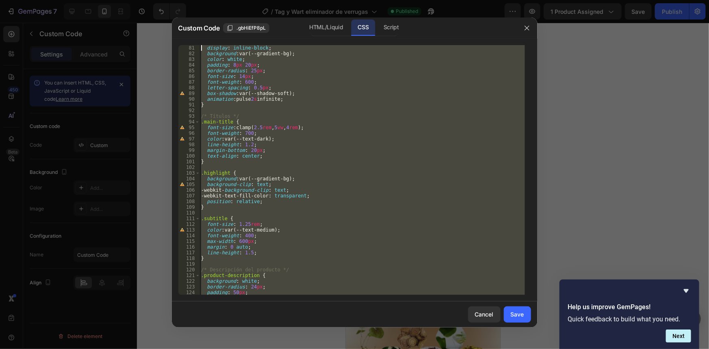
scroll to position [0, 0]
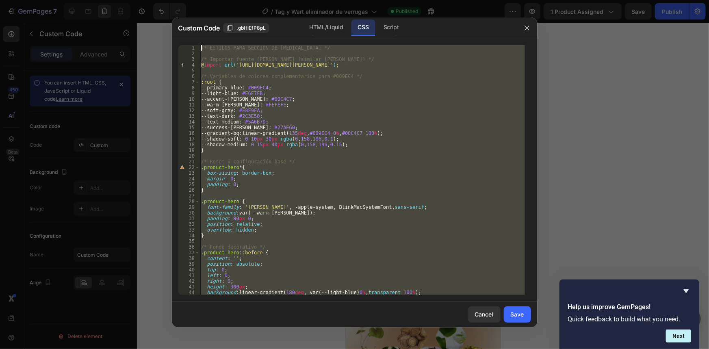
drag, startPoint x: 217, startPoint y: 293, endPoint x: 199, endPoint y: -31, distance: 324.7
click at [199, 0] on html "7 Version history / Tag y Wart eliminador de verrugas Published Preview 1 produ…" at bounding box center [354, 0] width 709 height 0
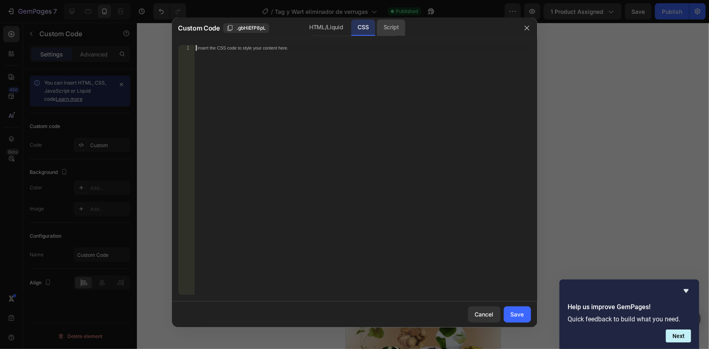
click at [389, 25] on div "Script" at bounding box center [391, 27] width 28 height 16
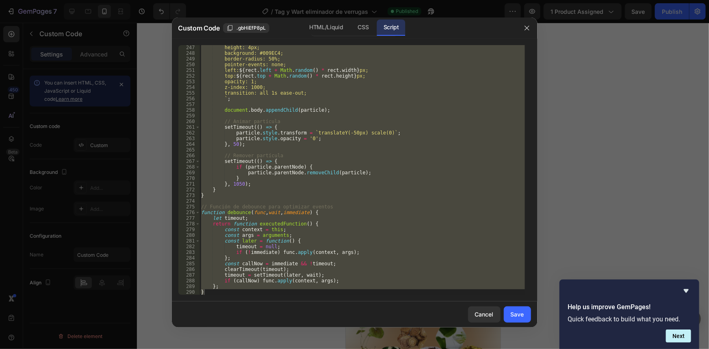
scroll to position [1399, 0]
click at [223, 293] on div "height: 4px; background: #009EC4; border-radius: 50%; pointer-events: none; lef…" at bounding box center [361, 170] width 325 height 250
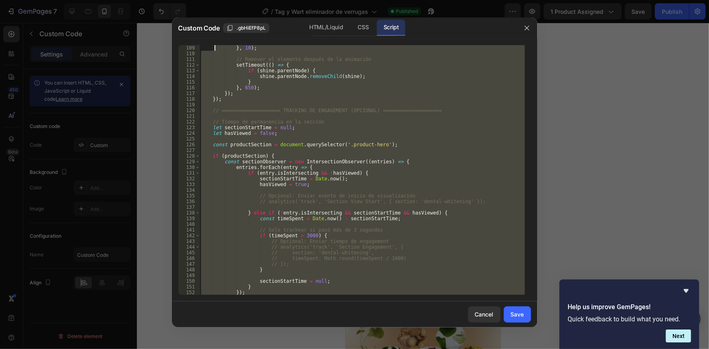
scroll to position [0, 0]
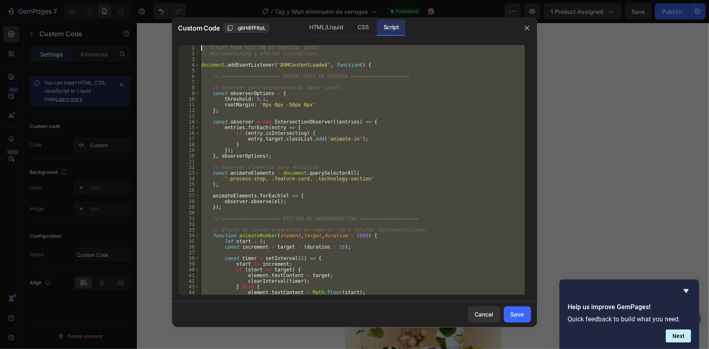
drag, startPoint x: 223, startPoint y: 293, endPoint x: 214, endPoint y: -32, distance: 325.9
click at [214, 0] on html "7 Version history / Tag y Wart eliminador de verrugas Published Preview 1 produ…" at bounding box center [354, 0] width 709 height 0
type textarea "// SCRIPT PARA SECCIÓN DE [MEDICAL_DATA] // Neuromarketing y efectos interactiv…"
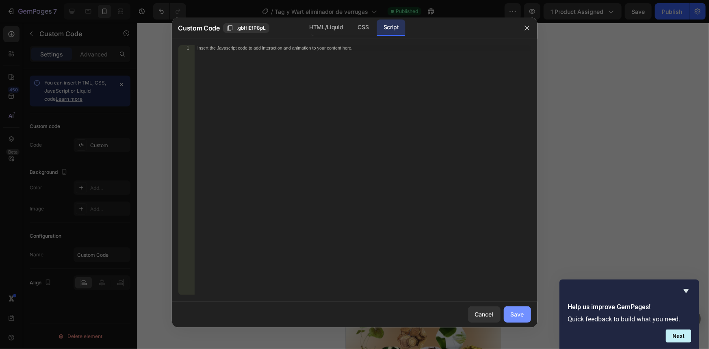
click at [516, 310] on div "Save" at bounding box center [517, 314] width 13 height 9
